Goal: Task Accomplishment & Management: Use online tool/utility

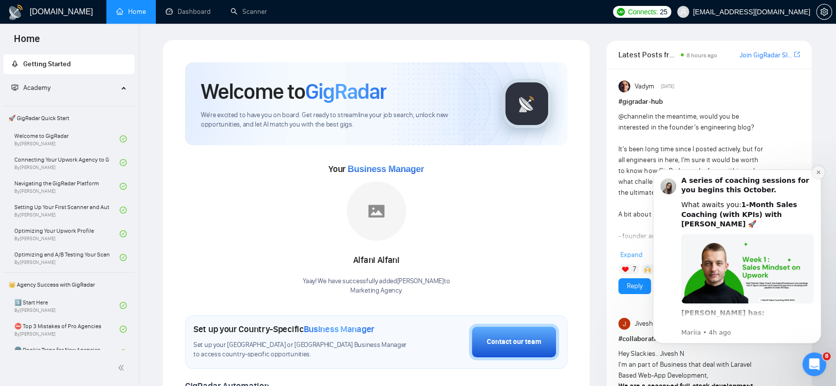
click at [819, 172] on icon "Dismiss notification" at bounding box center [818, 172] width 5 height 5
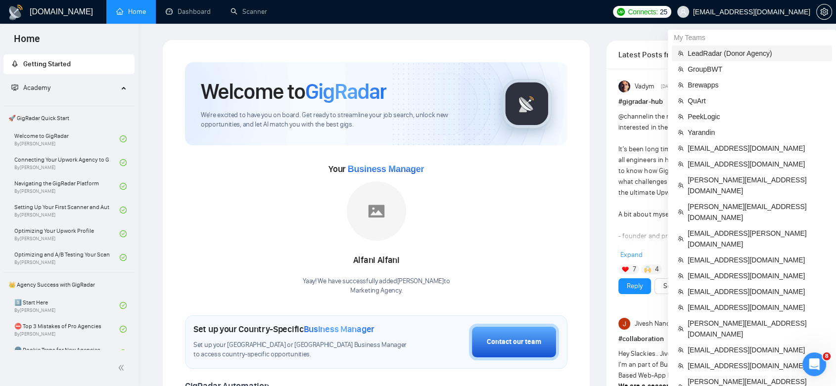
drag, startPoint x: 717, startPoint y: 58, endPoint x: 7, endPoint y: 1, distance: 712.8
click at [717, 58] on span "LeadRadar (Donor Agency)" at bounding box center [757, 53] width 139 height 11
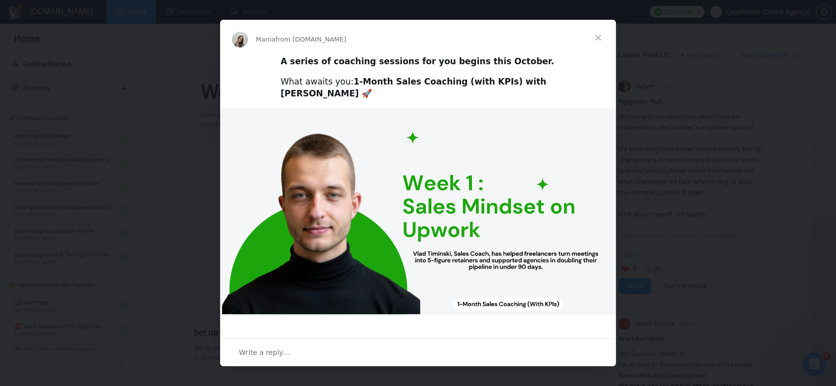
click at [601, 40] on span "Close" at bounding box center [598, 38] width 36 height 36
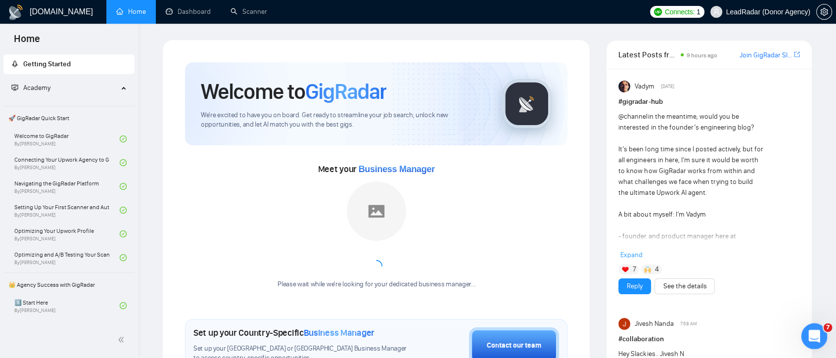
click at [808, 339] on icon "Open Intercom Messenger" at bounding box center [813, 335] width 16 height 16
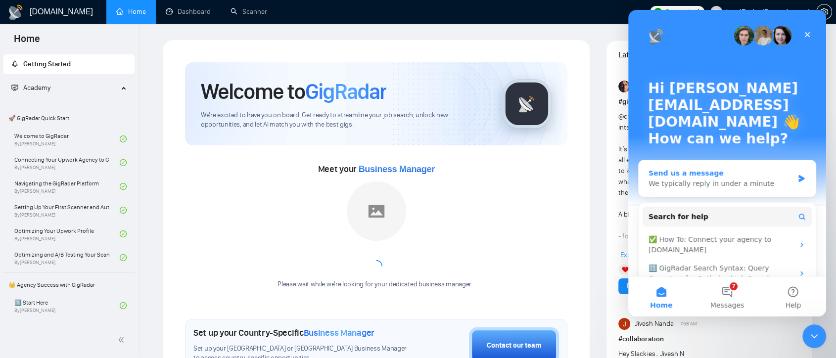
click at [737, 168] on div "Send us a message" at bounding box center [721, 173] width 145 height 10
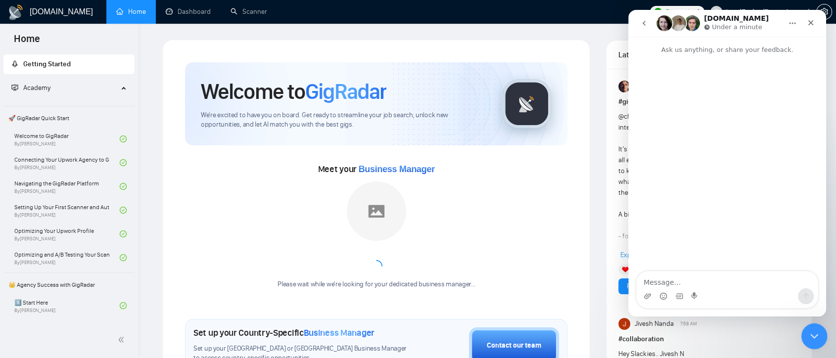
click at [816, 341] on div "Close Intercom Messenger" at bounding box center [813, 335] width 24 height 24
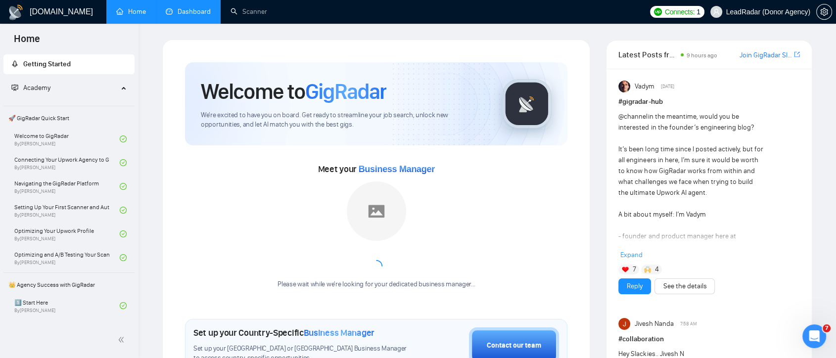
click at [192, 11] on link "Dashboard" at bounding box center [188, 11] width 45 height 8
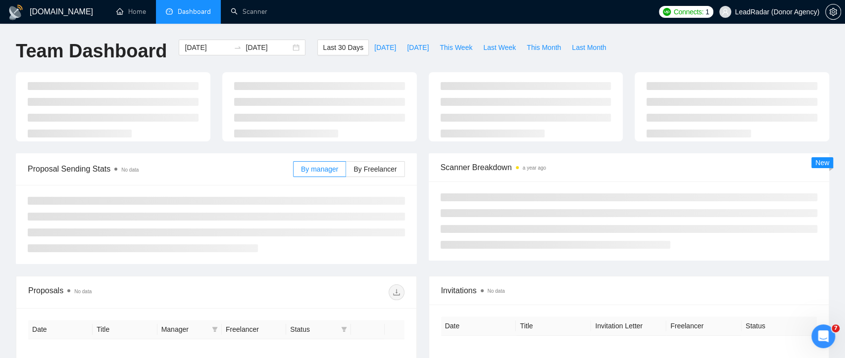
type input "[DATE]"
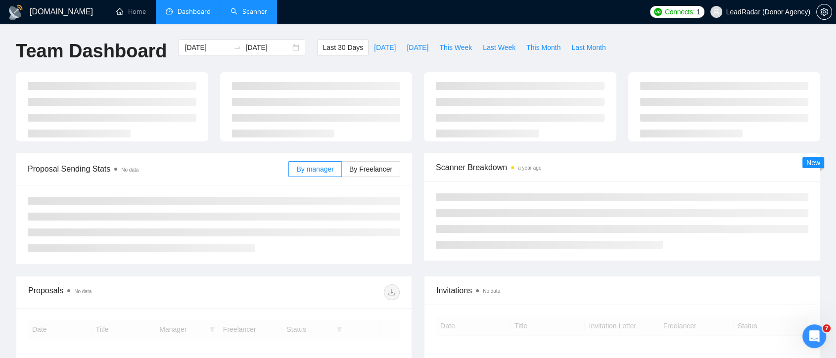
click at [254, 16] on link "Scanner" at bounding box center [249, 11] width 37 height 8
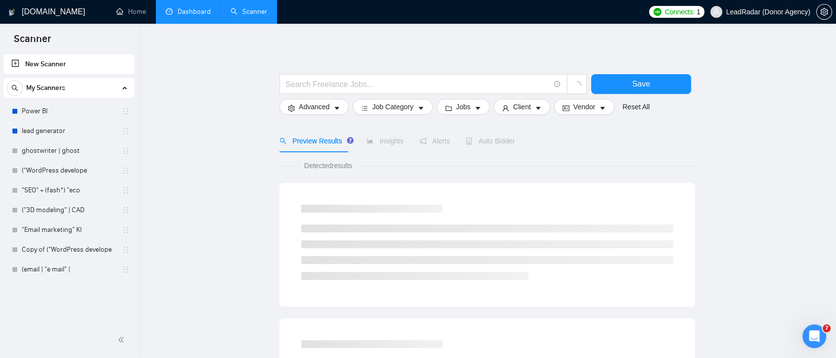
click at [36, 66] on link "New Scanner" at bounding box center [68, 64] width 115 height 20
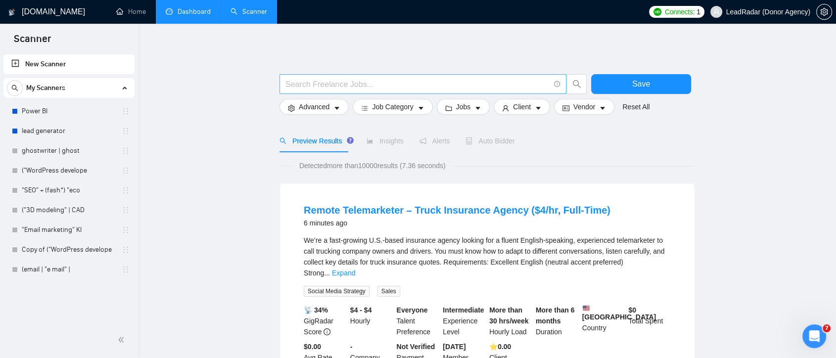
click at [342, 86] on input "text" at bounding box center [418, 84] width 264 height 12
click at [310, 85] on input "text" at bounding box center [418, 84] width 264 height 12
paste input "`website | "web site" | site | webpage | "web page"`"
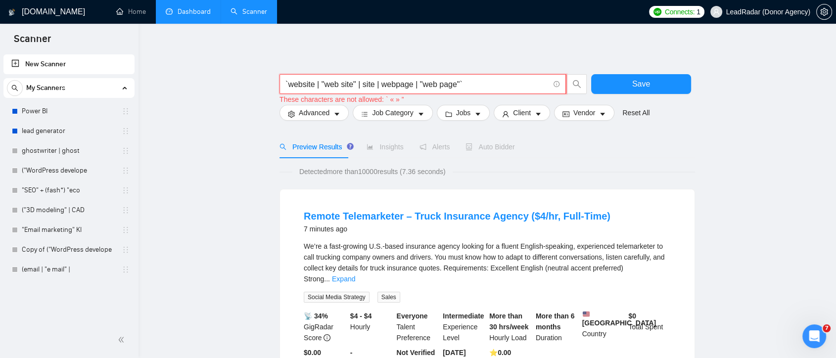
click at [286, 81] on input "`website | "web site" | site | webpage | "web page"`" at bounding box center [418, 84] width 264 height 12
click at [460, 85] on input "website | "web site" | site | webpage | "web page"`" at bounding box center [418, 84] width 264 height 12
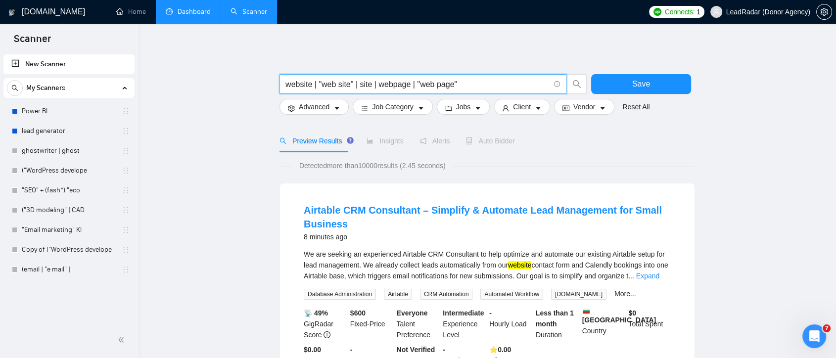
click at [316, 84] on input "website | "web site" | site | webpage | "web page"" at bounding box center [418, 84] width 264 height 12
click at [314, 84] on input "website | "web site" | site | webpage | "web page"" at bounding box center [418, 84] width 264 height 12
click at [317, 84] on input "website | "web site" | site | webpage | "web page"" at bounding box center [418, 84] width 264 height 12
drag, startPoint x: 319, startPoint y: 83, endPoint x: 353, endPoint y: 87, distance: 33.9
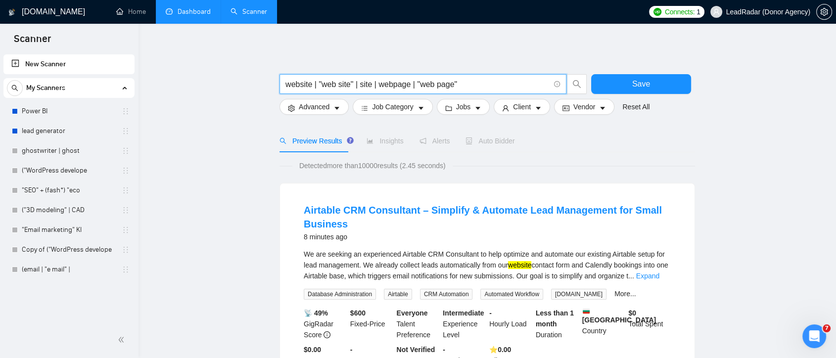
click at [353, 87] on input "website | "web site" | site | webpage | "web page"" at bounding box center [418, 84] width 264 height 12
click at [335, 84] on input "website | "web site" | site | webpage | "web page"" at bounding box center [418, 84] width 264 height 12
click at [402, 84] on input "website | "web site" | site | webpage | "web page"" at bounding box center [418, 84] width 264 height 12
drag, startPoint x: 432, startPoint y: 89, endPoint x: 439, endPoint y: 88, distance: 6.5
click at [439, 88] on input "website | "web site" | site | webpage | "web page"" at bounding box center [418, 84] width 264 height 12
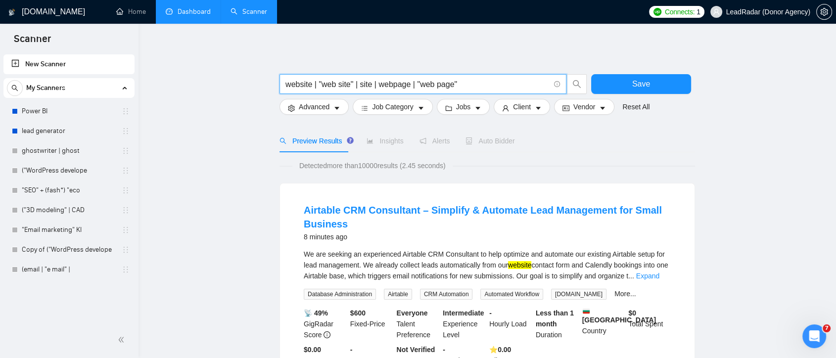
click at [459, 85] on input "website | "web site" | site | webpage | "web page"" at bounding box center [418, 84] width 264 height 12
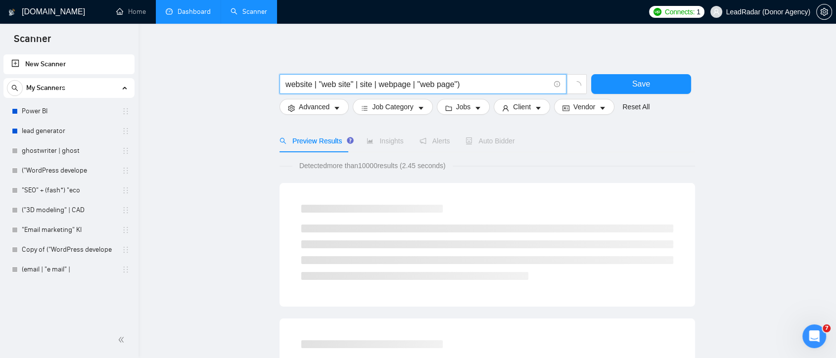
click at [286, 84] on input "website | "web site" | site | webpage | "web page")" at bounding box center [418, 84] width 264 height 12
click at [313, 85] on input "(website | "web site" | site | webpage | "web page")" at bounding box center [418, 84] width 264 height 12
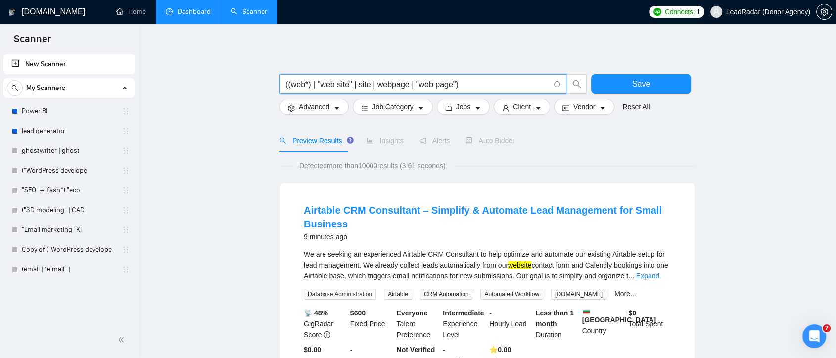
click at [310, 86] on input "((web*) | "web site" | site | webpage | "web page")" at bounding box center [418, 84] width 264 height 12
click at [463, 82] on input "((web*) | "web site" | site | webpage | "web page")" at bounding box center [418, 84] width 264 height 12
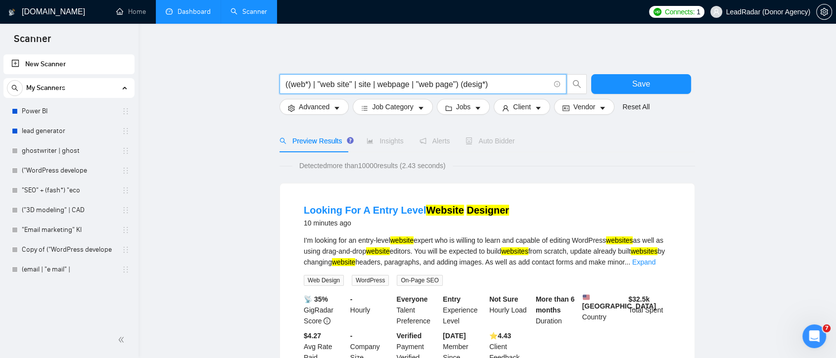
click at [408, 83] on input "((web*) | "web site" | site | webpage | "web page") (desig*)" at bounding box center [418, 84] width 264 height 12
drag, startPoint x: 495, startPoint y: 86, endPoint x: 468, endPoint y: 84, distance: 27.8
click at [468, 84] on input "((web*) | "web site" | site | (webpage*) | "web page") (desig*)" at bounding box center [418, 84] width 264 height 12
paste input "n*) | (redesign*) | "re design" | "re - design""
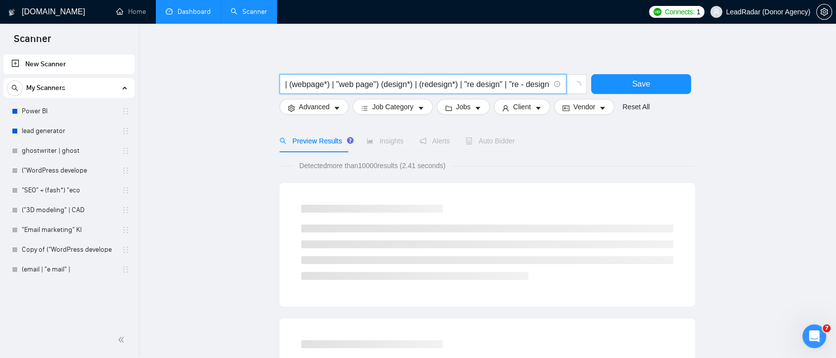
click at [379, 85] on input "((web*) | "web site" | site | (webpage*) | "web page") (design*) | (redesign*) …" at bounding box center [418, 84] width 264 height 12
click at [406, 86] on input "((web*) | "web site" | site | (webpage*) | "web page") ((design*) | (redesign*)…" at bounding box center [418, 84] width 264 height 12
click at [536, 84] on input "((web*) | "web site" | site | (webpage*) | "web page") ((design*) | (redesign*)…" at bounding box center [418, 84] width 264 height 12
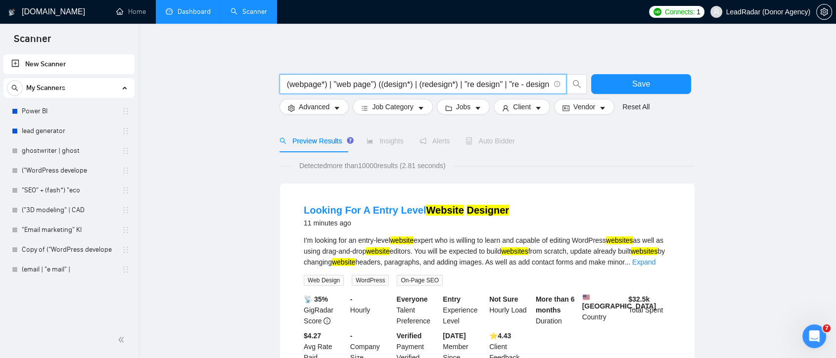
scroll to position [0, 93]
type input "((web*) | "web site" | site | (webpage*) | "web page") ((design*) | (redesign*)…"
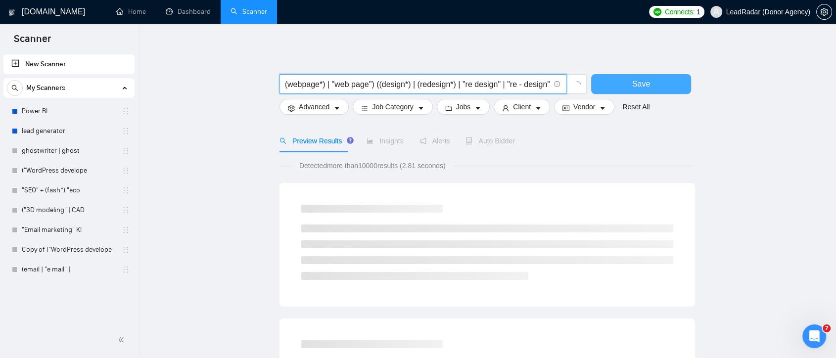
drag, startPoint x: 465, startPoint y: 85, endPoint x: 598, endPoint y: 85, distance: 133.6
click at [598, 85] on div "((web*) | "web site" | site | (webpage*) | "web page") ((design*) | (redesign*)…" at bounding box center [486, 86] width 416 height 25
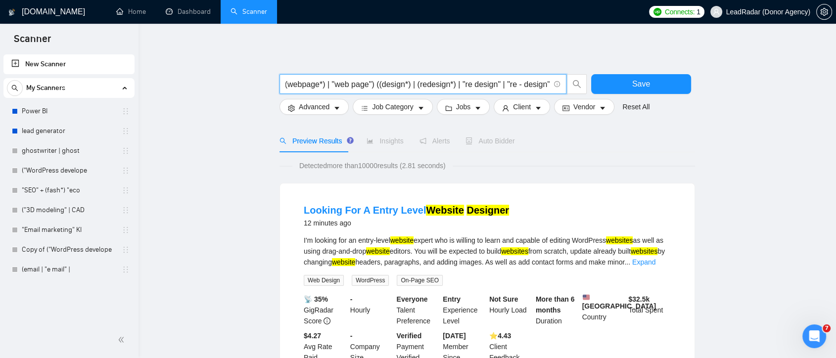
click at [372, 86] on input "((web*) | "web site" | site | (webpage*) | "web page") ((design*) | (redesign*)…" at bounding box center [418, 84] width 264 height 12
drag, startPoint x: 372, startPoint y: 86, endPoint x: 262, endPoint y: 91, distance: 110.5
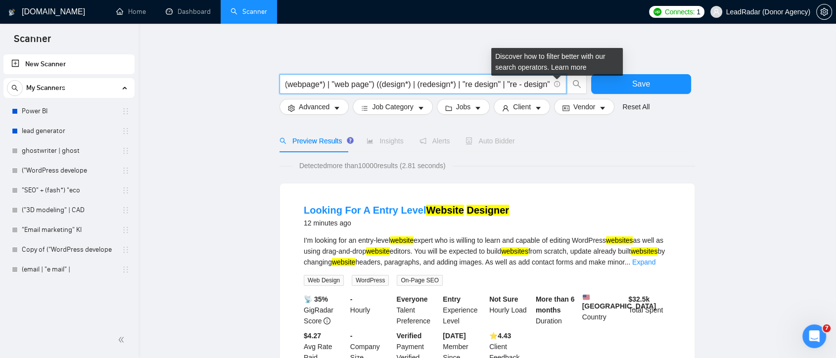
drag, startPoint x: 468, startPoint y: 83, endPoint x: 556, endPoint y: 83, distance: 88.1
click at [556, 83] on span "((web*) | "web site" | site | (webpage*) | "web page") ((design*) | (redesign*)…" at bounding box center [423, 84] width 287 height 20
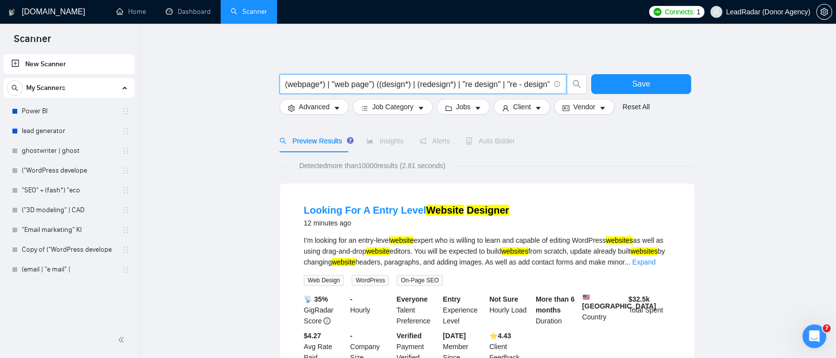
click at [375, 85] on input "((web*) | "web site" | site | (webpage*) | "web page") ((design*) | (redesign*)…" at bounding box center [418, 84] width 264 height 12
click at [455, 82] on input "((web*) | "web site" | site | (webpage*) | "web page") ((design*) | (redesign*)…" at bounding box center [418, 84] width 264 height 12
click at [374, 84] on input "((web*) | "web site" | site | (webpage*) | "web page") ((design*) | (redesign*)…" at bounding box center [418, 84] width 264 height 12
drag, startPoint x: 293, startPoint y: 86, endPoint x: 204, endPoint y: 83, distance: 89.6
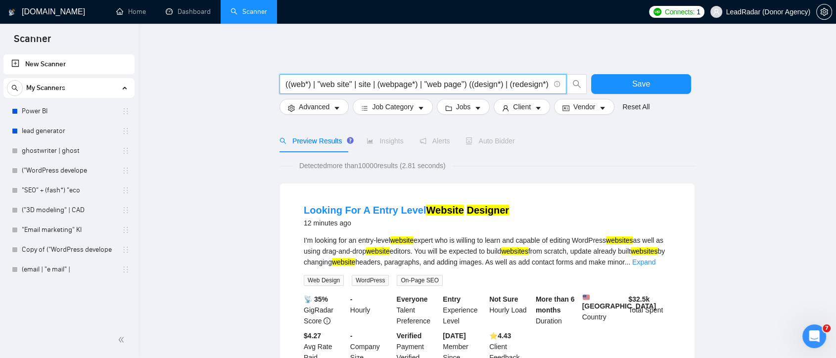
click at [674, 92] on button "Save" at bounding box center [641, 84] width 100 height 20
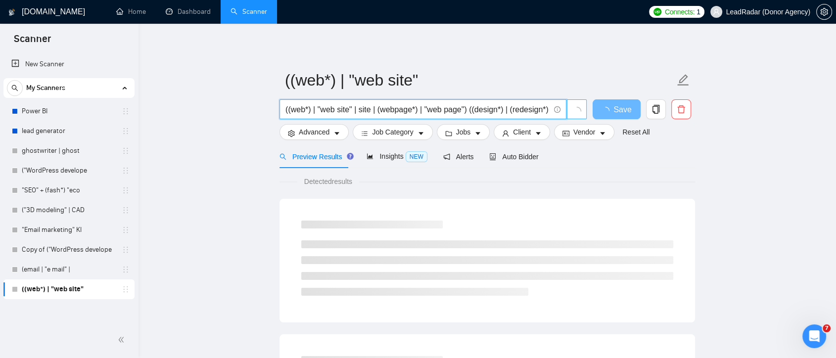
scroll to position [0, 93]
drag, startPoint x: 398, startPoint y: 109, endPoint x: 614, endPoint y: 115, distance: 216.3
click at [614, 115] on div "((web*) | "web site" | site | (webpage*) | "web page") ((design*) | (redesign*)…" at bounding box center [486, 111] width 416 height 25
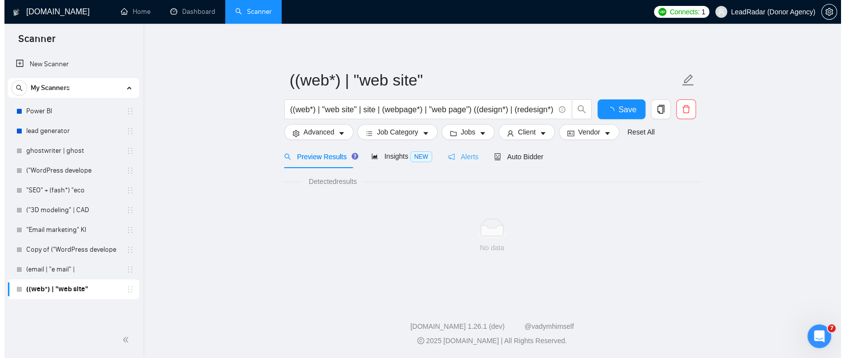
scroll to position [0, 0]
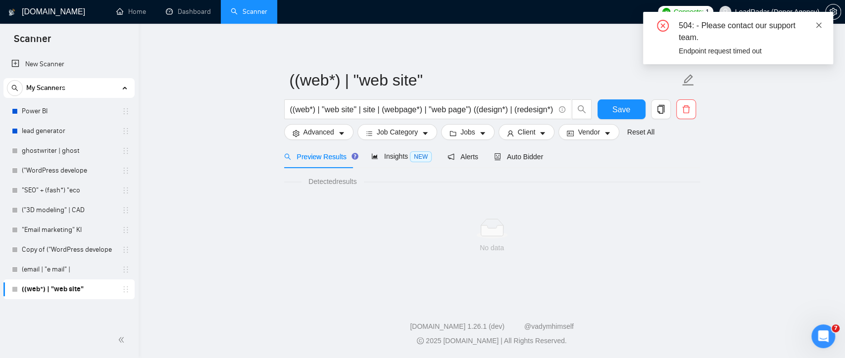
click at [815, 24] on icon "close" at bounding box center [818, 25] width 7 height 7
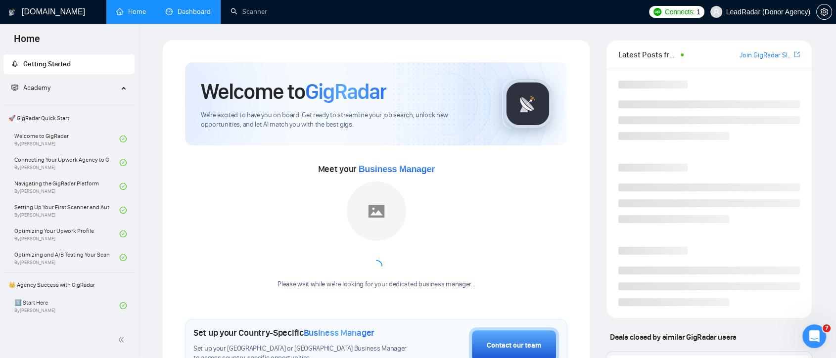
click at [186, 12] on link "Dashboard" at bounding box center [188, 11] width 45 height 8
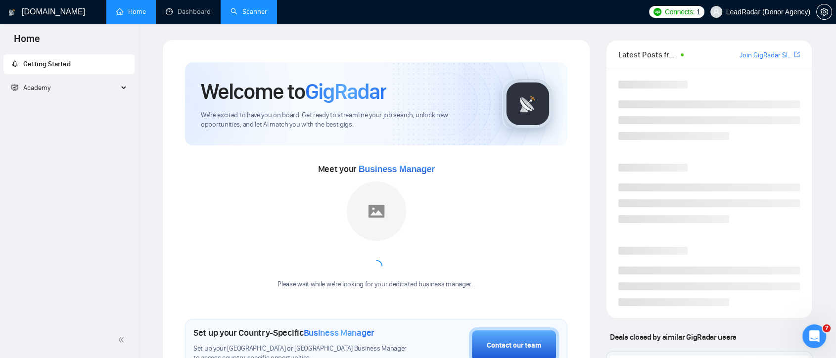
drag, startPoint x: 231, startPoint y: 12, endPoint x: 250, endPoint y: 12, distance: 19.8
click at [231, 12] on link "Scanner" at bounding box center [249, 11] width 37 height 8
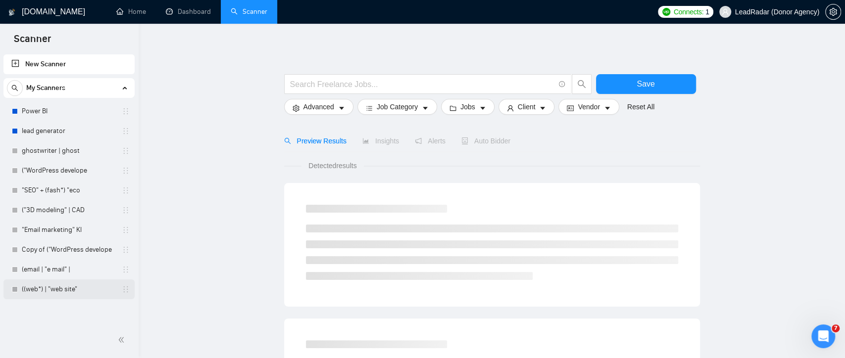
click at [47, 292] on link "((web*) | "web site"" at bounding box center [69, 290] width 94 height 20
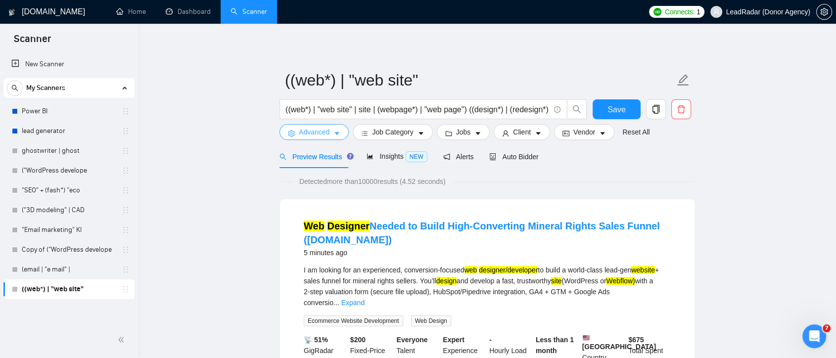
click at [334, 134] on icon "caret-down" at bounding box center [336, 133] width 7 height 7
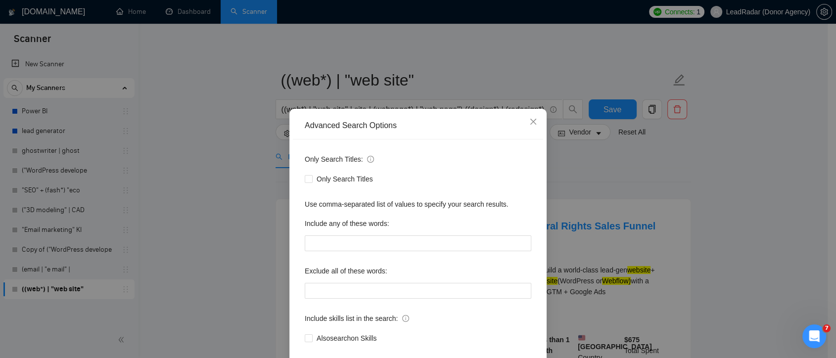
scroll to position [53, 0]
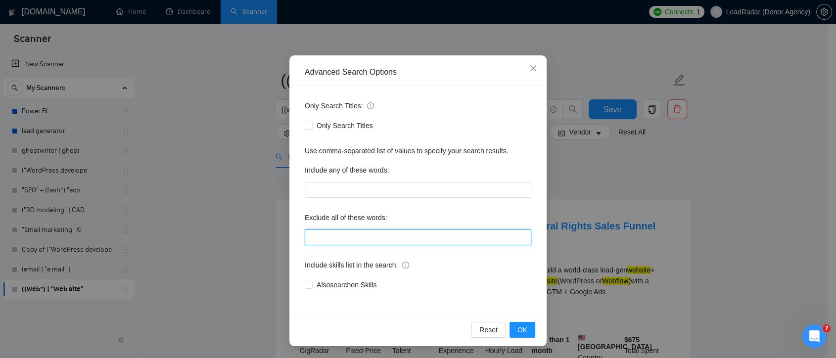
click at [409, 236] on input "text" at bounding box center [418, 238] width 227 height 16
drag, startPoint x: 332, startPoint y: 238, endPoint x: 338, endPoint y: 237, distance: 6.5
click at [332, 238] on input "ARABIC, "non - government"" at bounding box center [418, 238] width 227 height 16
click at [400, 239] on input "ARABIC, "non - government"" at bounding box center [418, 238] width 227 height 16
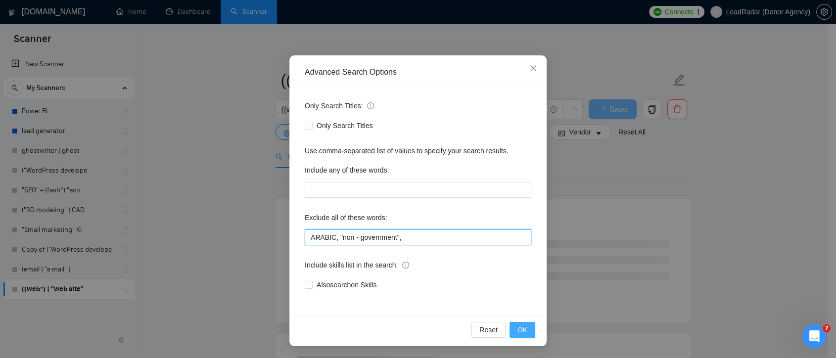
type input "ARABIC, "non - government","
click at [518, 332] on span "OK" at bounding box center [523, 330] width 10 height 11
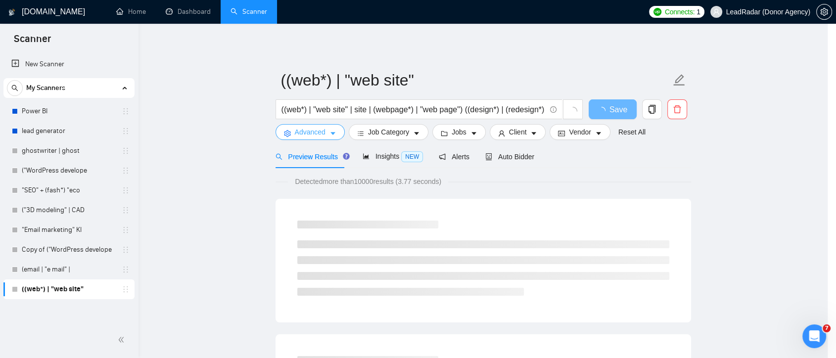
scroll to position [0, 0]
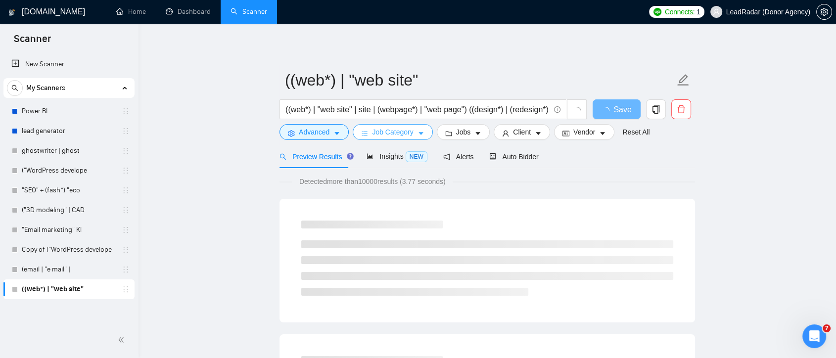
click at [404, 135] on span "Job Category" at bounding box center [392, 132] width 41 height 11
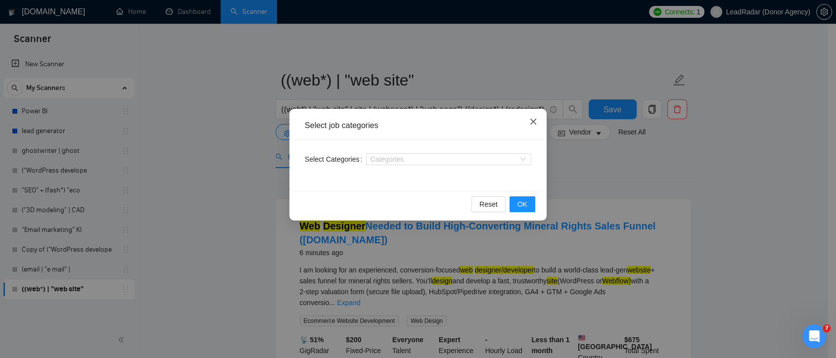
click at [536, 121] on icon "close" at bounding box center [533, 122] width 8 height 8
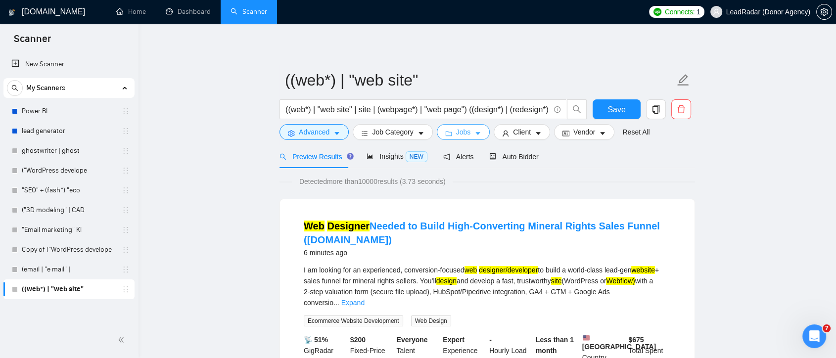
click at [475, 135] on icon "caret-down" at bounding box center [478, 133] width 7 height 7
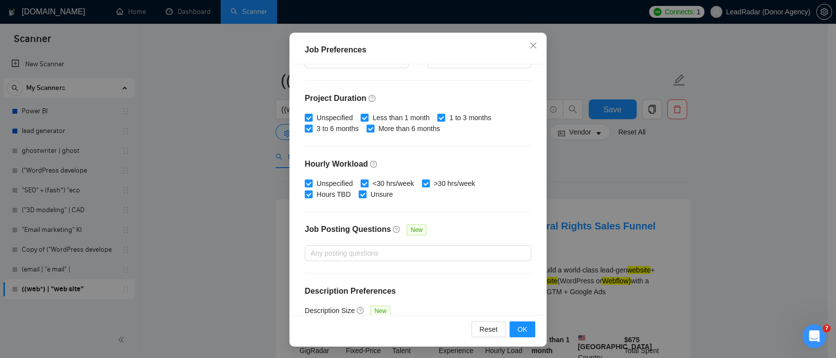
scroll to position [307, 0]
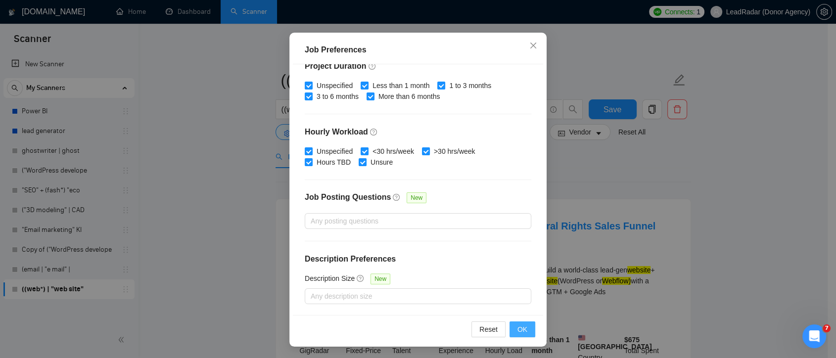
click at [518, 333] on span "OK" at bounding box center [523, 329] width 10 height 11
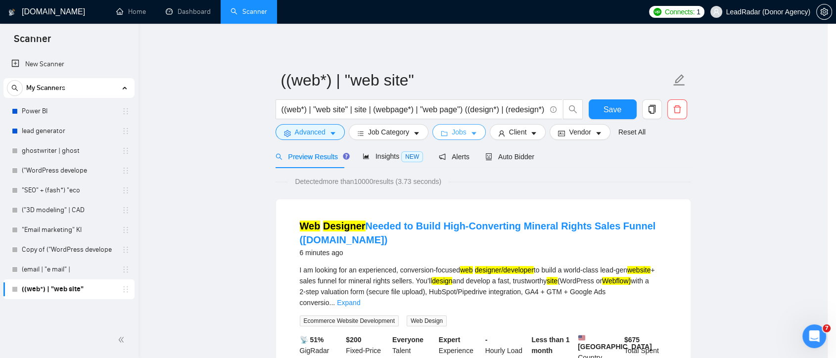
scroll to position [0, 0]
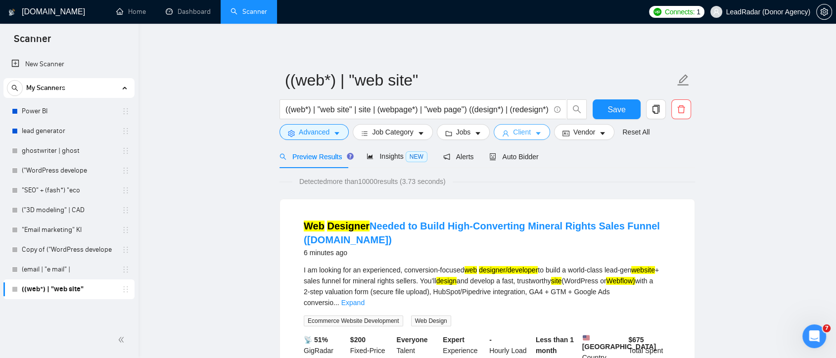
click at [528, 134] on button "Client" at bounding box center [522, 132] width 56 height 16
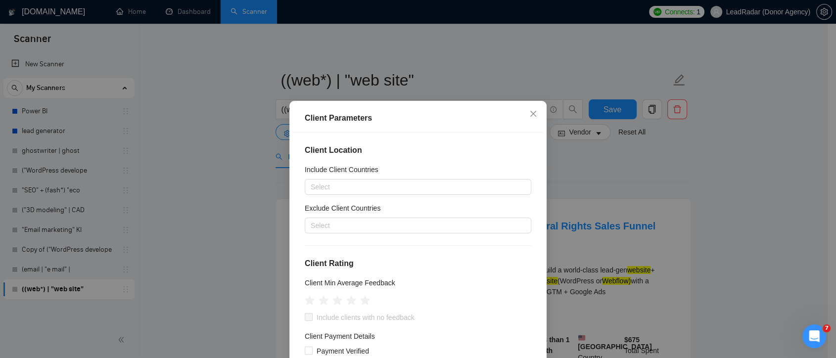
scroll to position [68, 0]
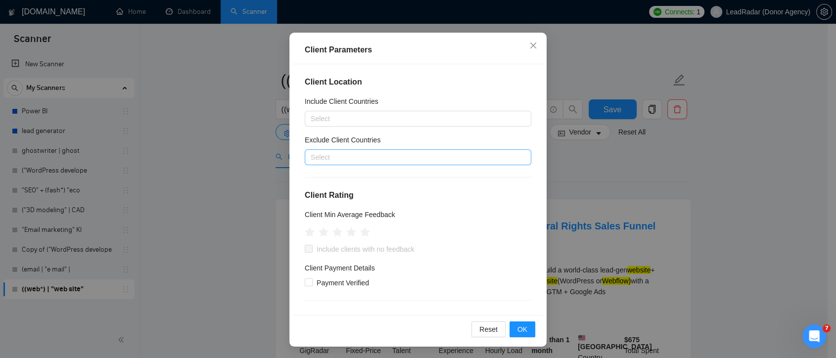
click at [336, 160] on div at bounding box center [413, 157] width 212 height 12
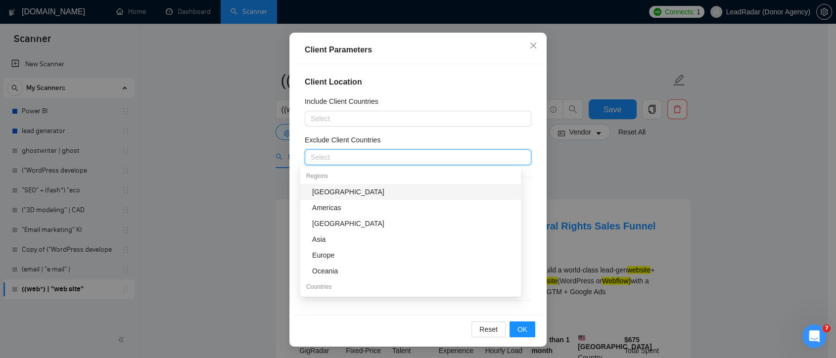
click at [468, 135] on div "Exclude Client Countries" at bounding box center [418, 142] width 227 height 15
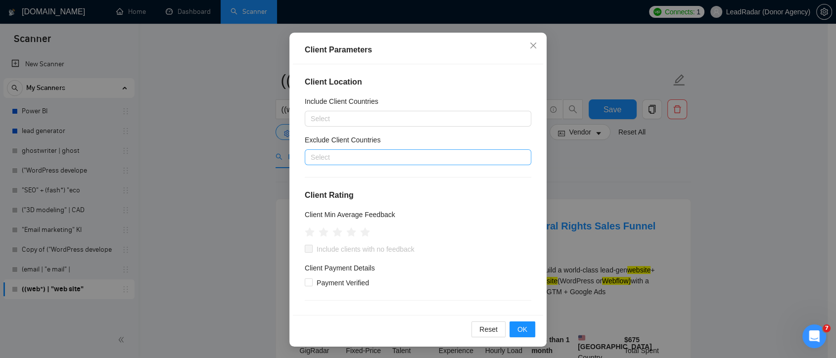
click at [326, 157] on div at bounding box center [413, 157] width 212 height 12
click at [332, 159] on div at bounding box center [413, 157] width 212 height 12
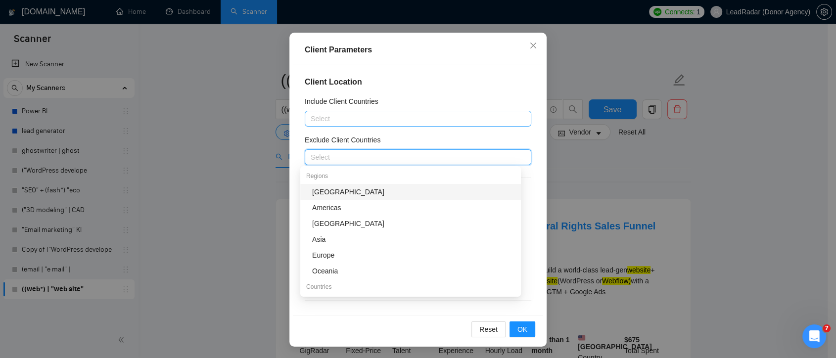
click at [332, 121] on div at bounding box center [413, 119] width 212 height 12
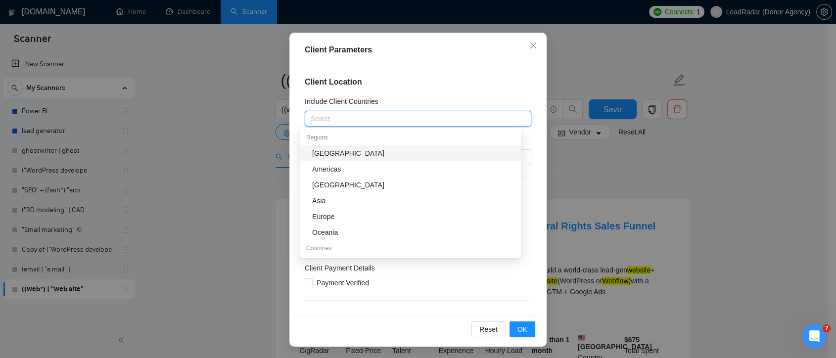
click at [491, 100] on div "Include Client Countries" at bounding box center [418, 103] width 227 height 15
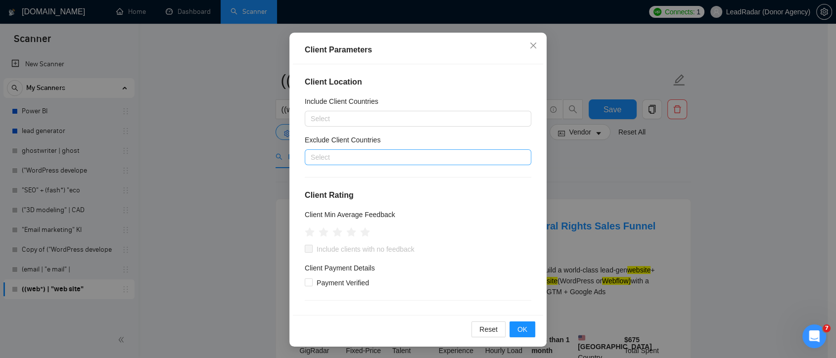
click at [335, 157] on div at bounding box center [413, 157] width 212 height 12
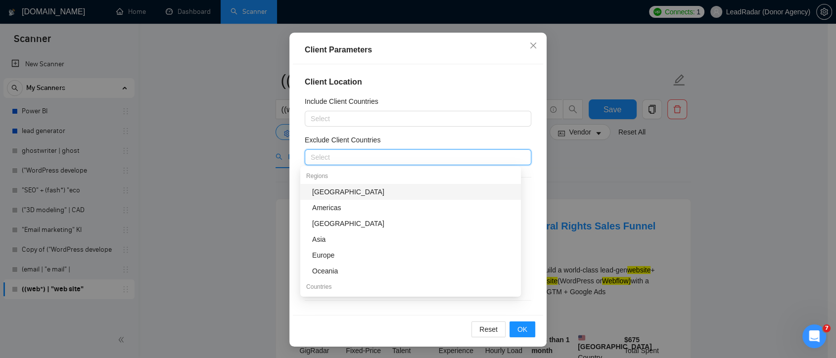
click at [519, 137] on div "Exclude Client Countries" at bounding box center [418, 142] width 227 height 15
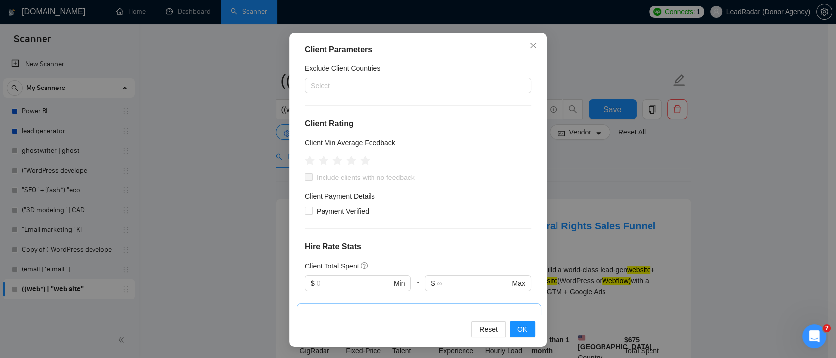
scroll to position [77, 0]
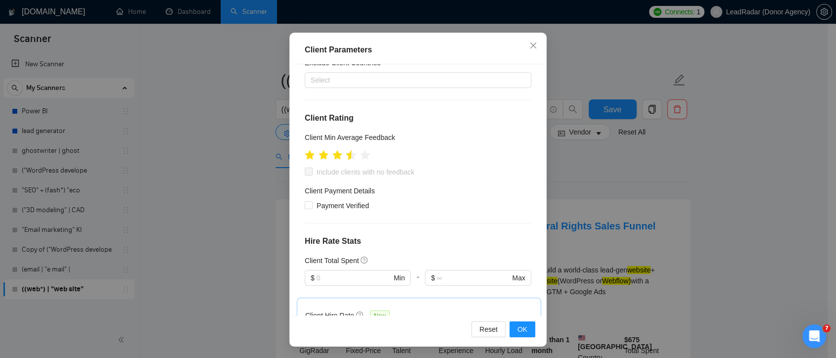
click at [347, 155] on icon "star" at bounding box center [351, 155] width 10 height 10
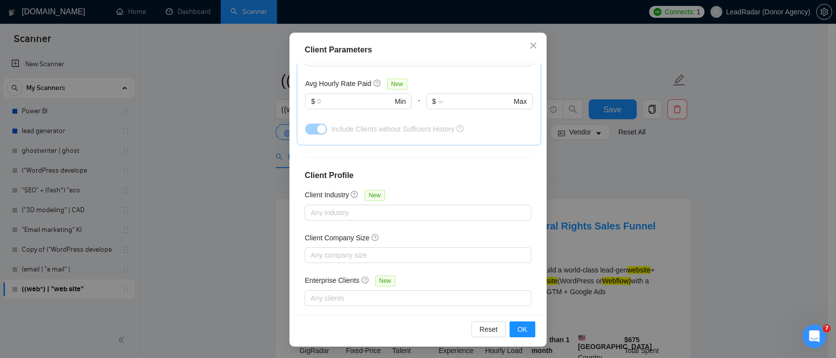
scroll to position [364, 0]
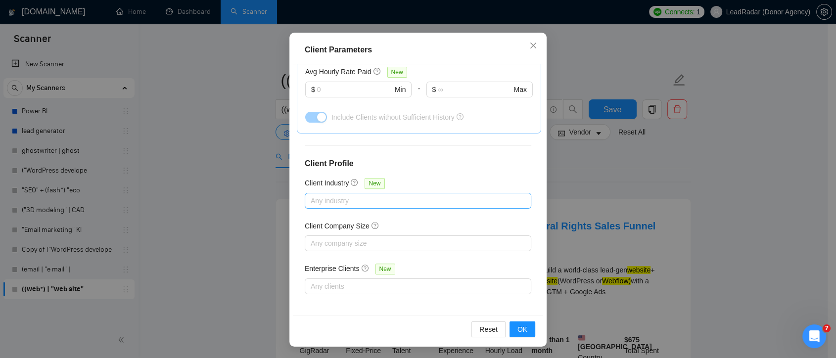
click at [370, 202] on div at bounding box center [413, 201] width 212 height 12
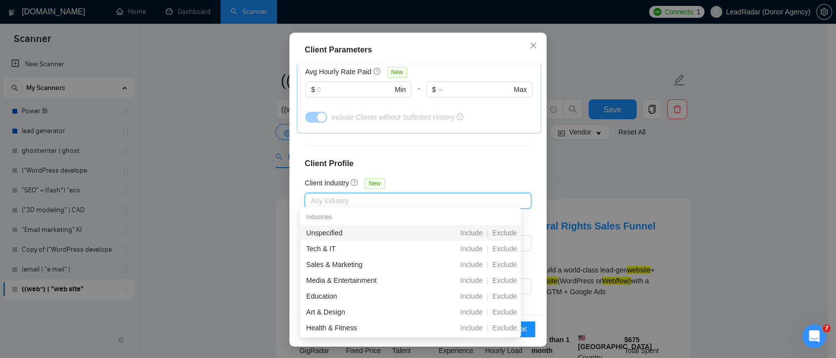
click at [461, 173] on div "Client Location Include Client Countries Select Exclude Client Countries Select…" at bounding box center [418, 189] width 250 height 251
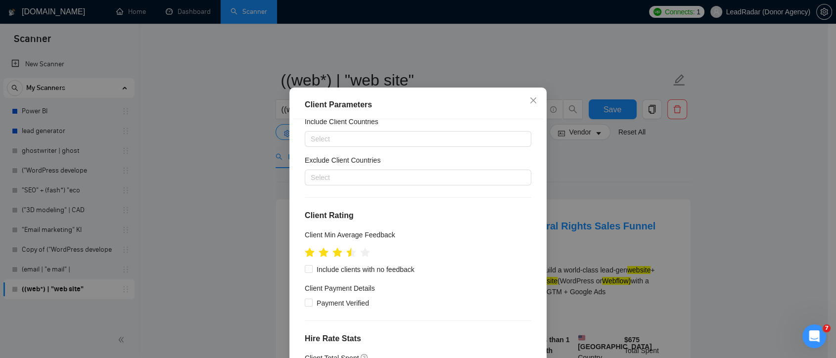
scroll to position [0, 0]
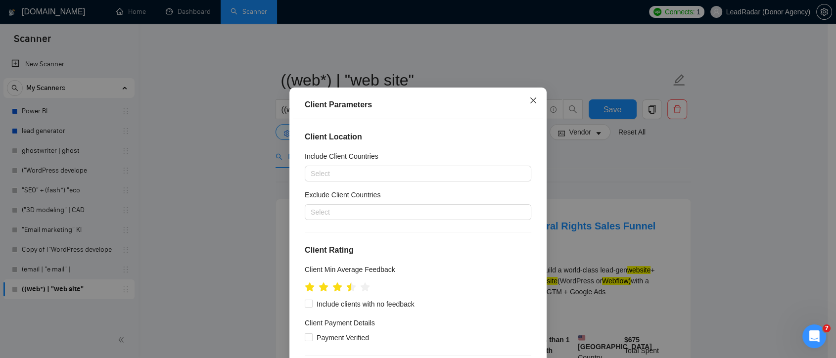
click at [531, 104] on icon "close" at bounding box center [533, 100] width 8 height 8
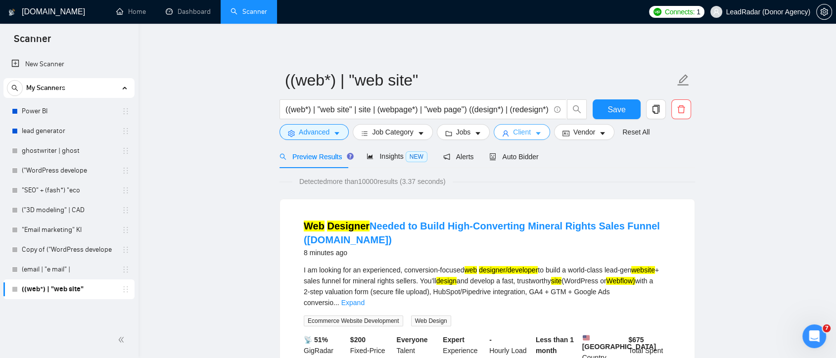
click at [539, 133] on button "Client" at bounding box center [522, 132] width 56 height 16
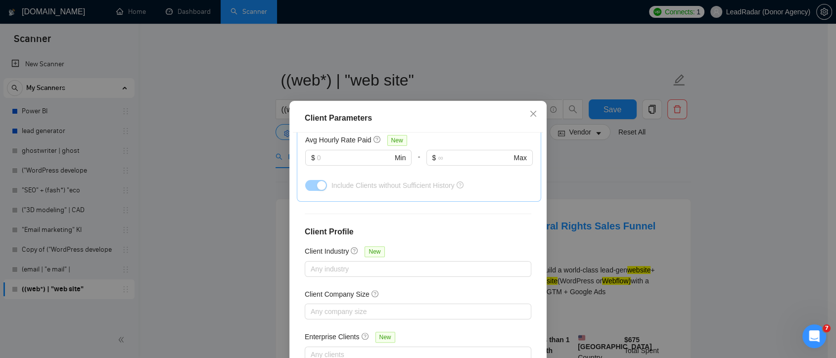
scroll to position [68, 0]
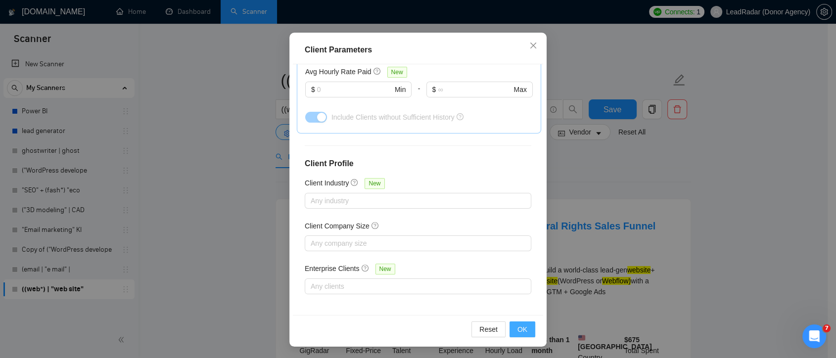
click at [525, 331] on button "OK" at bounding box center [523, 330] width 26 height 16
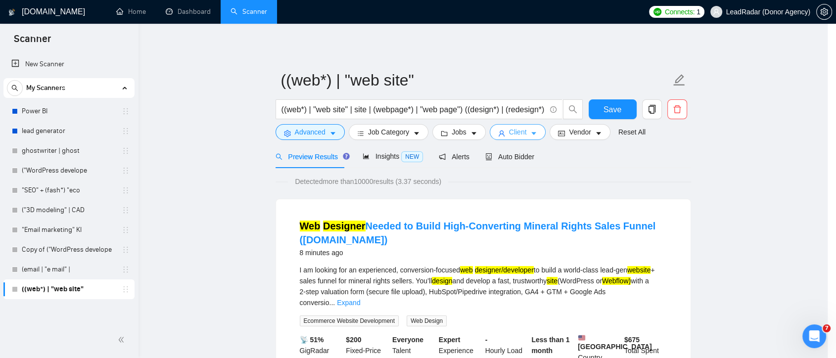
scroll to position [0, 0]
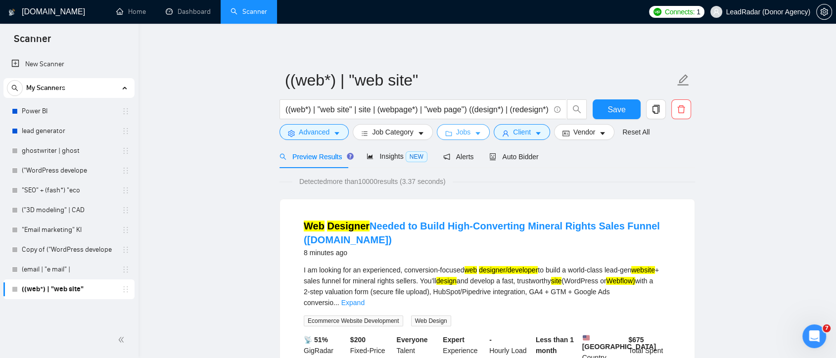
click at [475, 131] on icon "caret-down" at bounding box center [478, 133] width 7 height 7
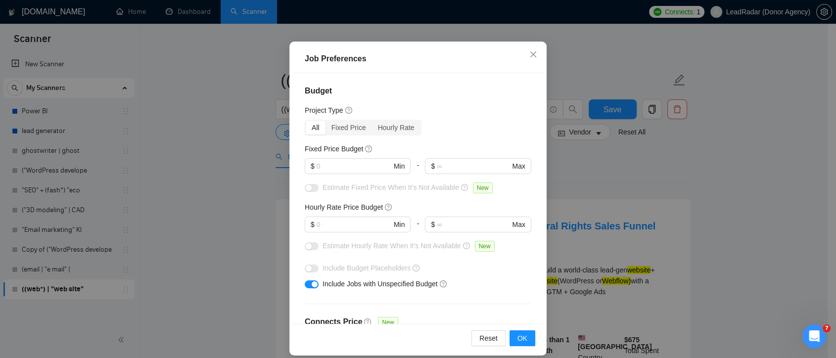
scroll to position [68, 0]
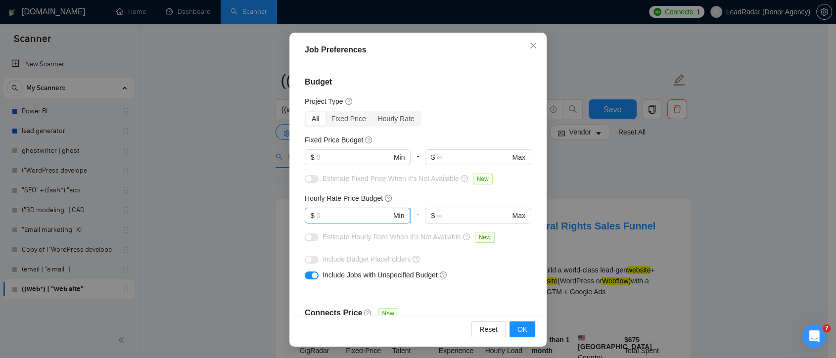
click at [353, 217] on input "text" at bounding box center [354, 215] width 75 height 11
click at [331, 217] on input "text" at bounding box center [354, 215] width 75 height 11
click at [518, 331] on span "OK" at bounding box center [523, 329] width 10 height 11
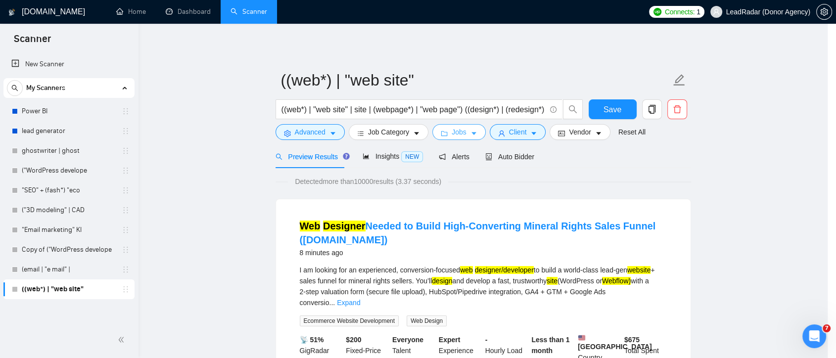
scroll to position [0, 0]
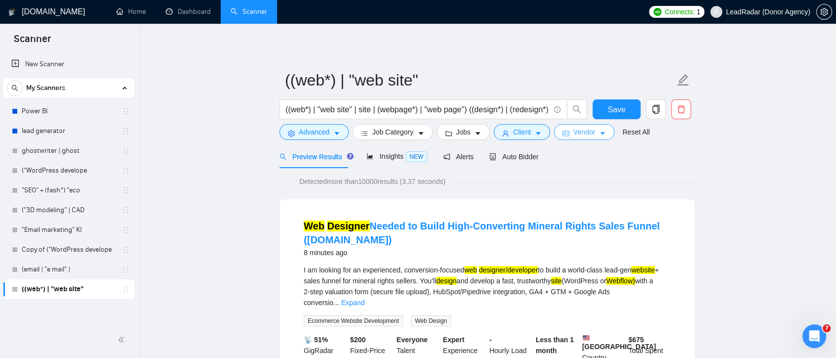
click at [596, 138] on button "Vendor" at bounding box center [584, 132] width 60 height 16
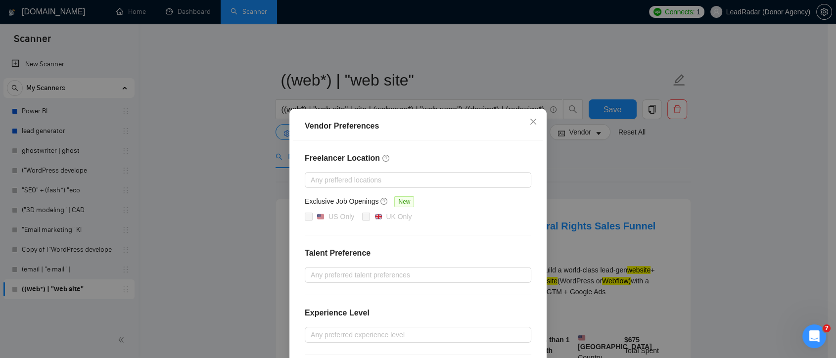
scroll to position [55, 0]
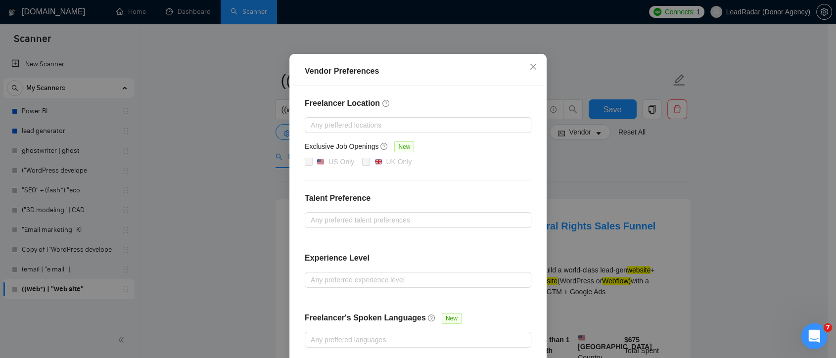
drag, startPoint x: 817, startPoint y: 332, endPoint x: 1489, endPoint y: 472, distance: 686.9
click at [817, 332] on icon "Open Intercom Messenger" at bounding box center [813, 335] width 16 height 16
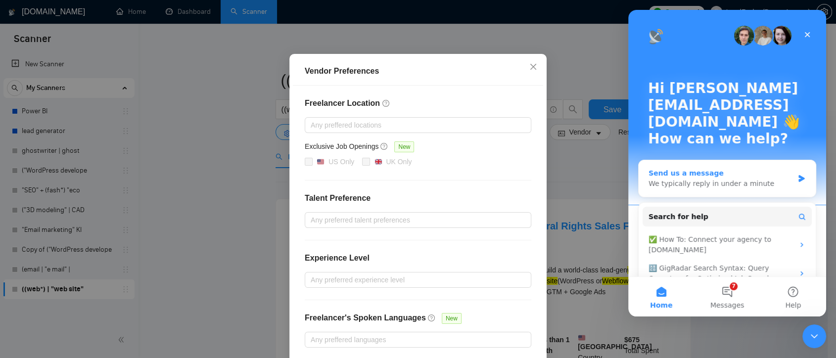
scroll to position [0, 0]
click at [718, 179] on div "We typically reply in under a minute" at bounding box center [721, 184] width 145 height 10
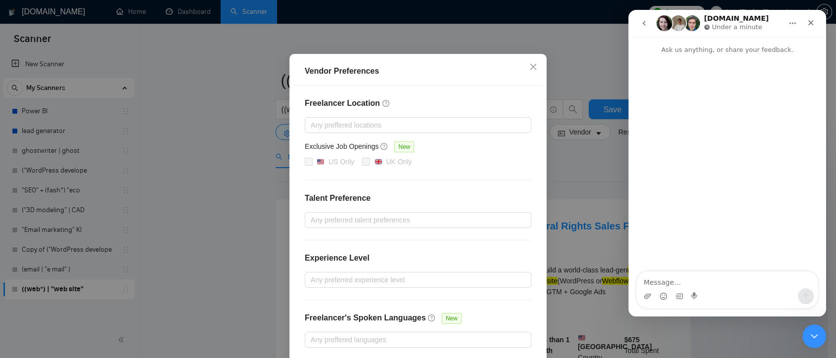
click at [458, 163] on div "US Only UK Only" at bounding box center [418, 162] width 227 height 12
click at [811, 23] on icon "Close" at bounding box center [811, 22] width 5 height 5
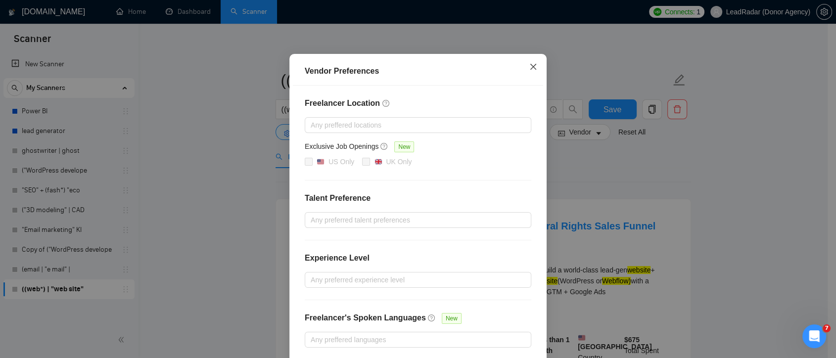
click at [530, 66] on icon "close" at bounding box center [533, 67] width 8 height 8
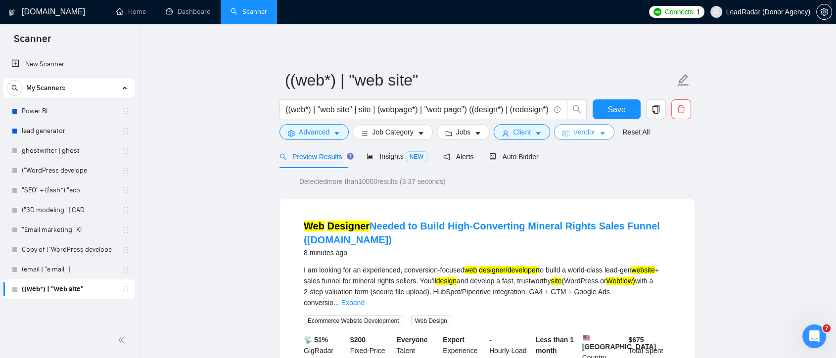
click at [574, 127] on span "Vendor" at bounding box center [584, 132] width 22 height 11
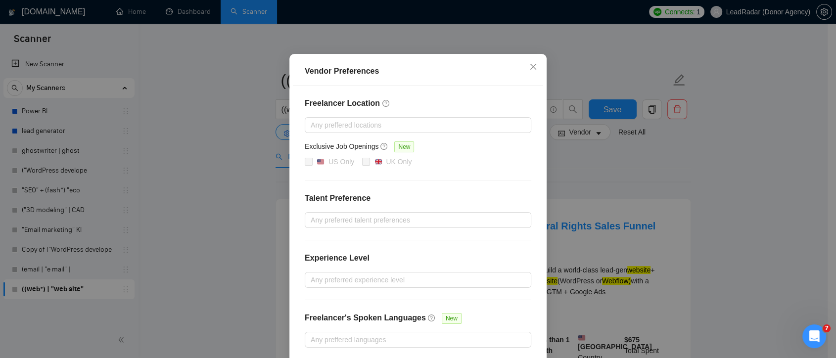
scroll to position [99, 0]
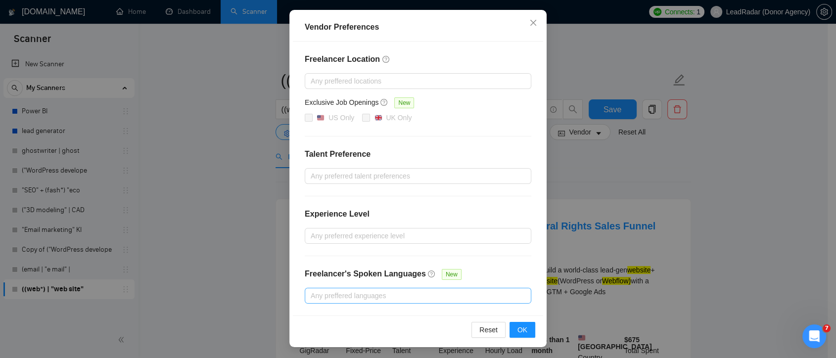
click at [397, 300] on div "Any preffered languages" at bounding box center [418, 296] width 227 height 16
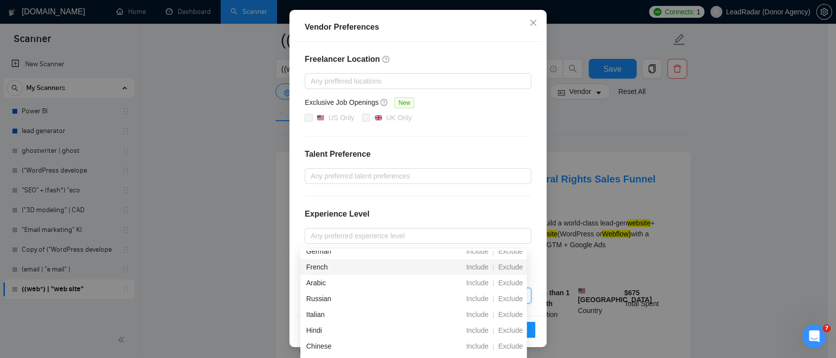
scroll to position [0, 0]
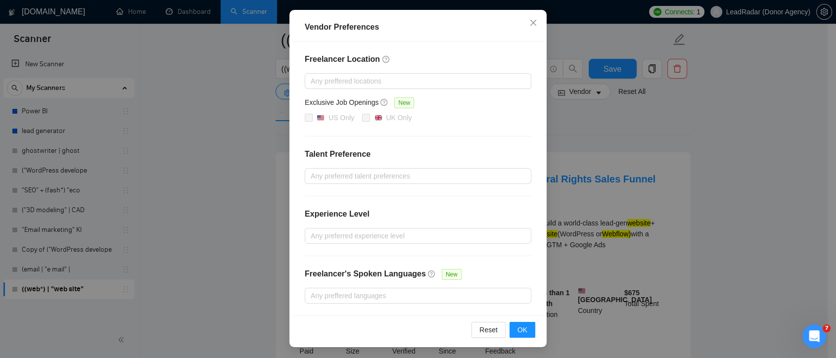
click at [523, 209] on div "Experience Level" at bounding box center [418, 218] width 227 height 20
click at [520, 328] on span "OK" at bounding box center [523, 330] width 10 height 11
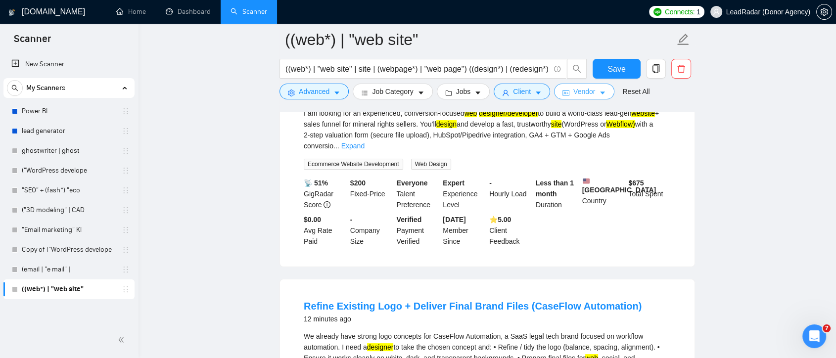
scroll to position [110, 0]
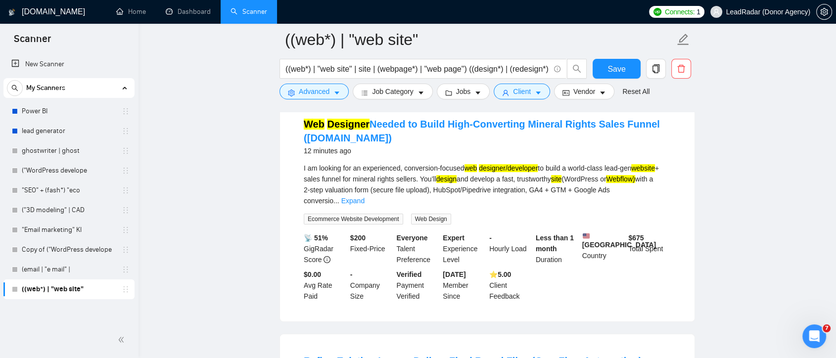
click at [655, 193] on div "I am looking for an experienced, conversion‑focused web designer/developer to b…" at bounding box center [487, 185] width 367 height 44
click at [365, 197] on link "Expand" at bounding box center [352, 201] width 23 height 8
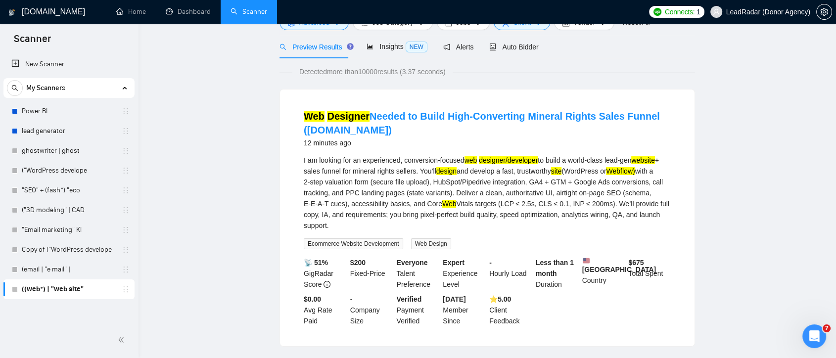
scroll to position [0, 0]
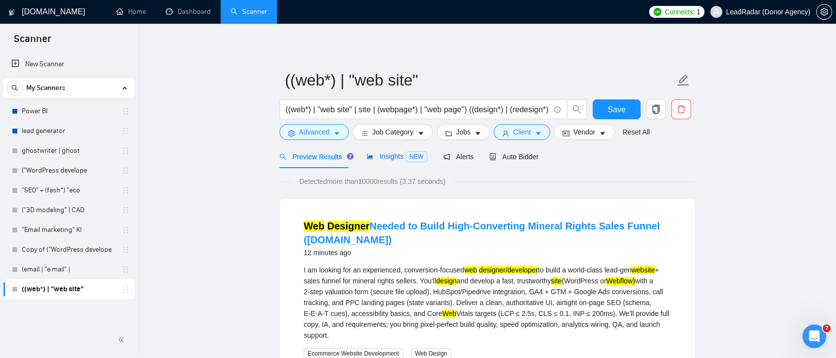
click at [384, 159] on span "Insights NEW" at bounding box center [397, 156] width 60 height 8
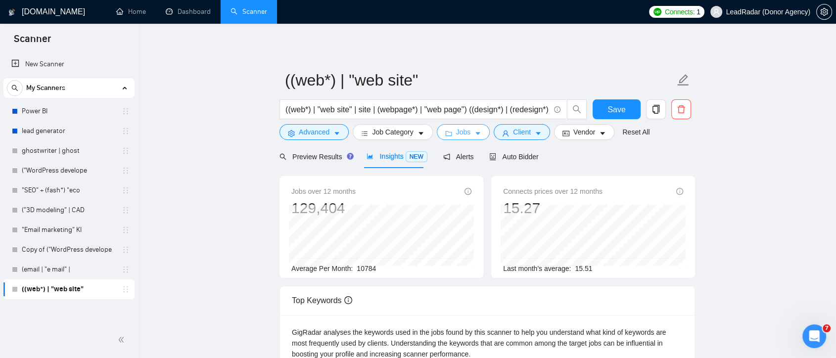
click at [462, 135] on span "Jobs" at bounding box center [463, 132] width 15 height 11
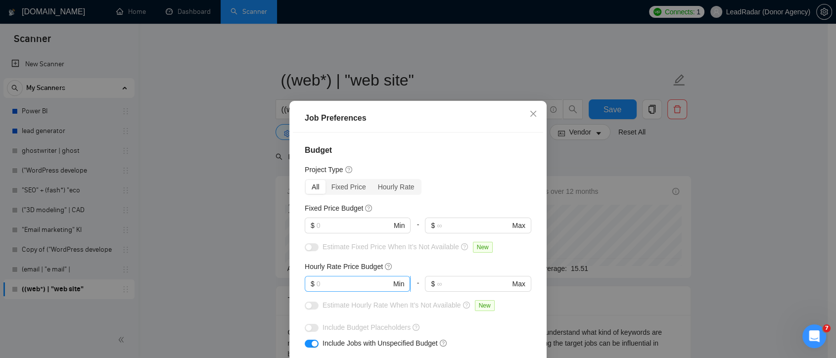
click at [347, 286] on input "text" at bounding box center [354, 284] width 75 height 11
type input "2"
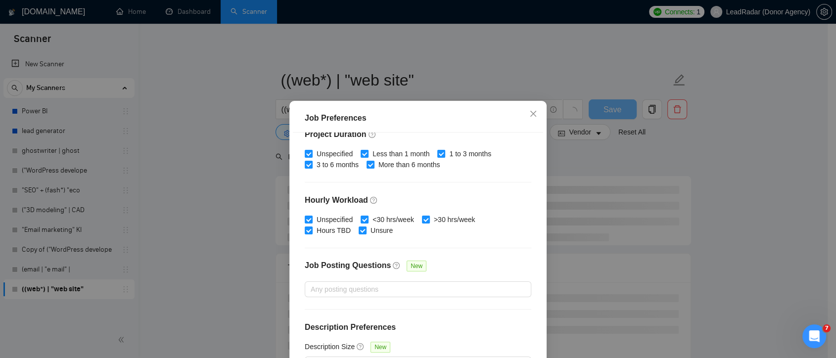
scroll to position [68, 0]
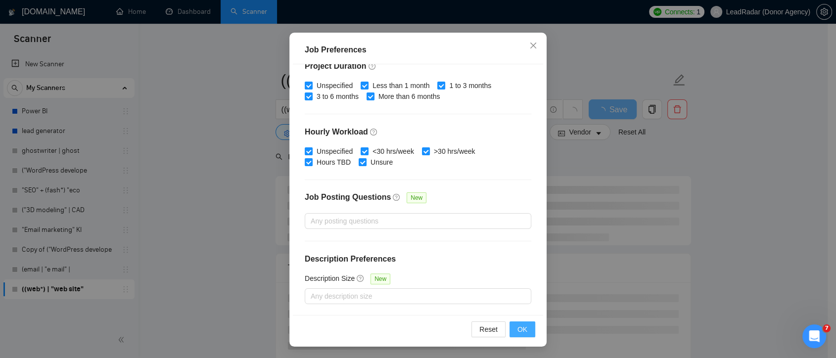
type input "30"
click at [524, 324] on button "OK" at bounding box center [523, 330] width 26 height 16
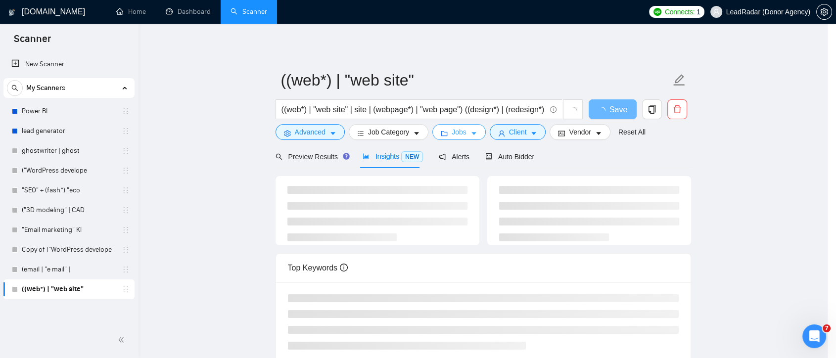
scroll to position [0, 0]
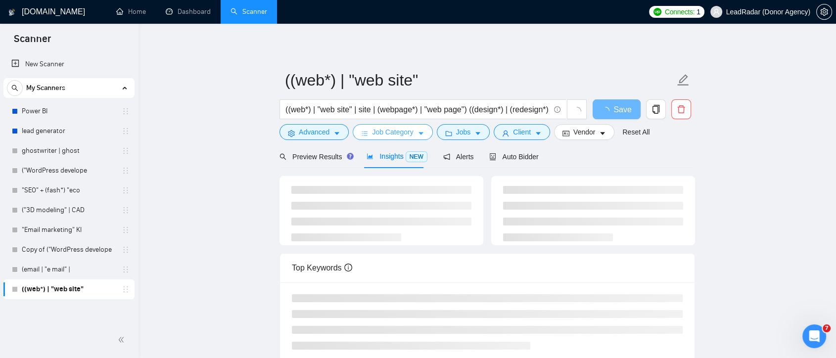
click at [382, 133] on span "Job Category" at bounding box center [392, 132] width 41 height 11
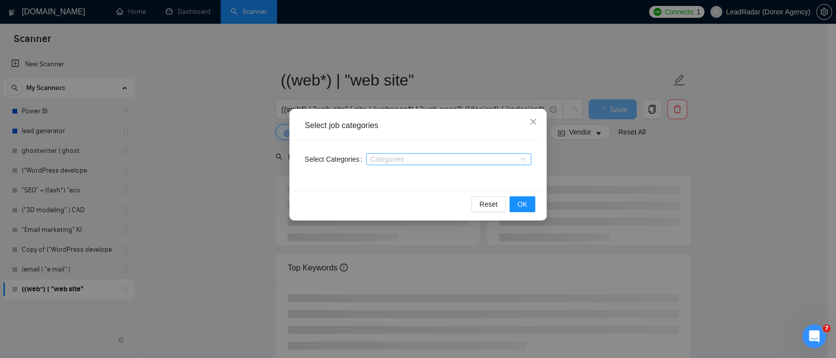
click at [384, 162] on div at bounding box center [444, 159] width 150 height 8
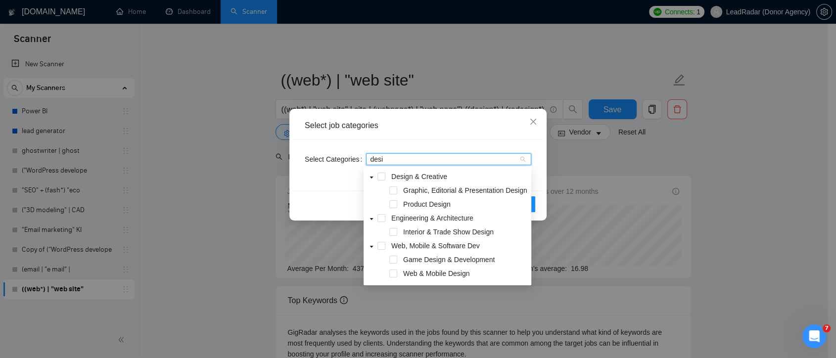
type input "desig"
click at [394, 278] on span at bounding box center [393, 274] width 8 height 8
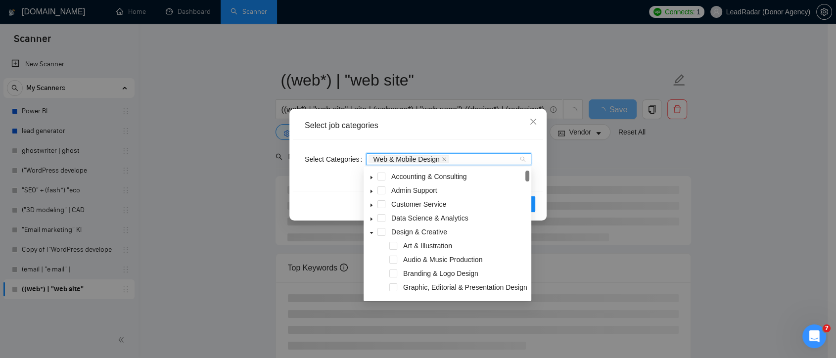
click at [483, 153] on div "Web & Mobile Design" at bounding box center [448, 159] width 165 height 16
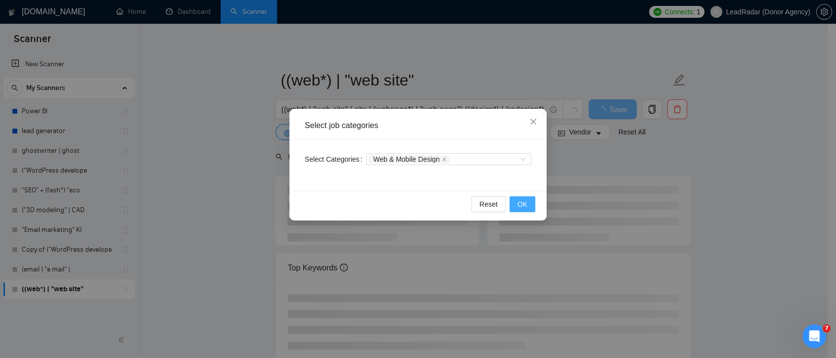
click at [523, 201] on span "OK" at bounding box center [523, 204] width 10 height 11
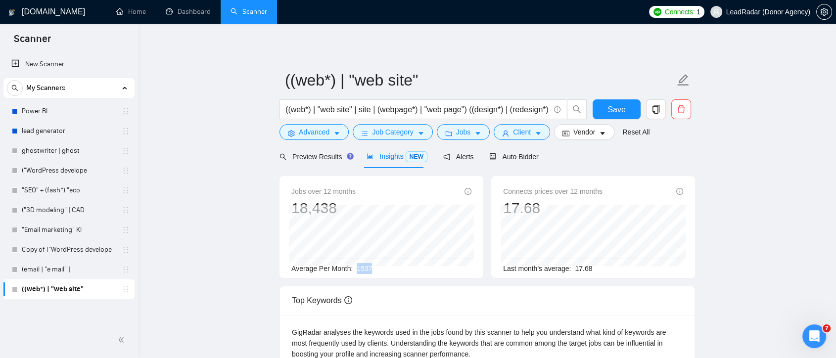
drag, startPoint x: 357, startPoint y: 268, endPoint x: 385, endPoint y: 265, distance: 28.9
click at [385, 265] on div "Average Per Month: 1537" at bounding box center [381, 268] width 180 height 11
click at [573, 133] on span "Vendor" at bounding box center [584, 132] width 22 height 11
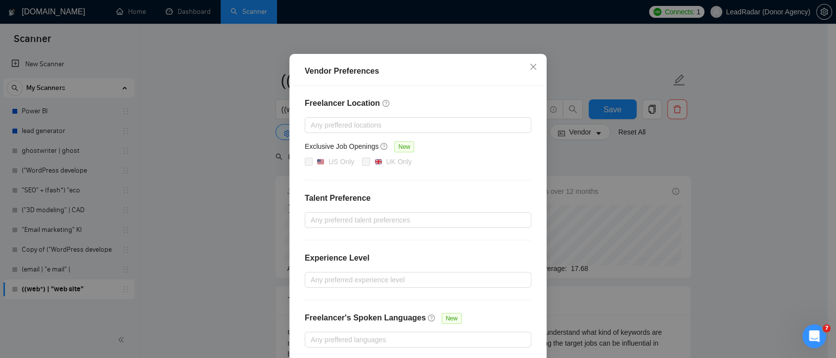
scroll to position [99, 0]
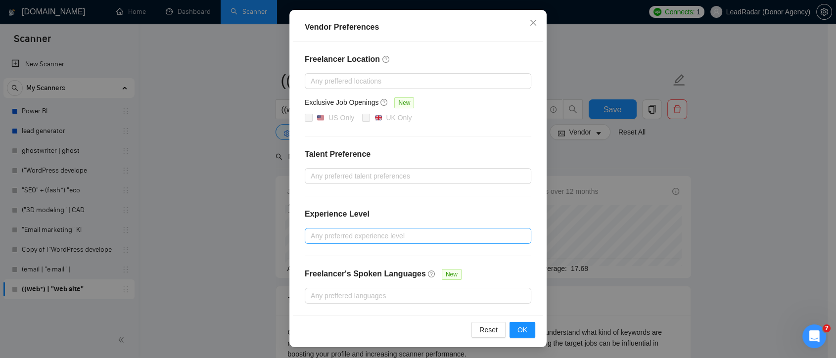
click at [352, 238] on div at bounding box center [413, 236] width 212 height 12
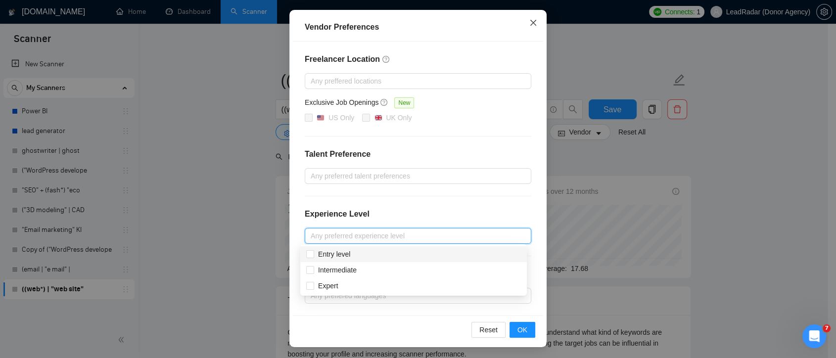
click at [531, 21] on icon "close" at bounding box center [533, 23] width 8 height 8
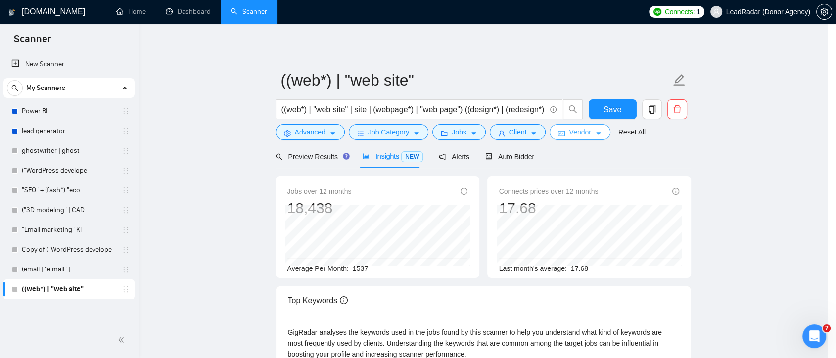
scroll to position [0, 0]
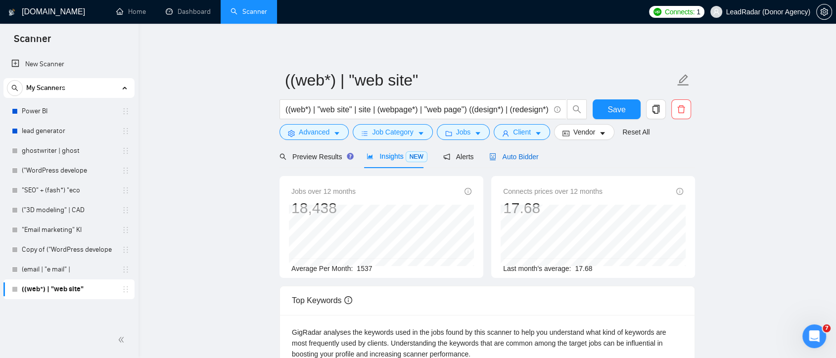
click at [515, 153] on span "Auto Bidder" at bounding box center [513, 157] width 49 height 8
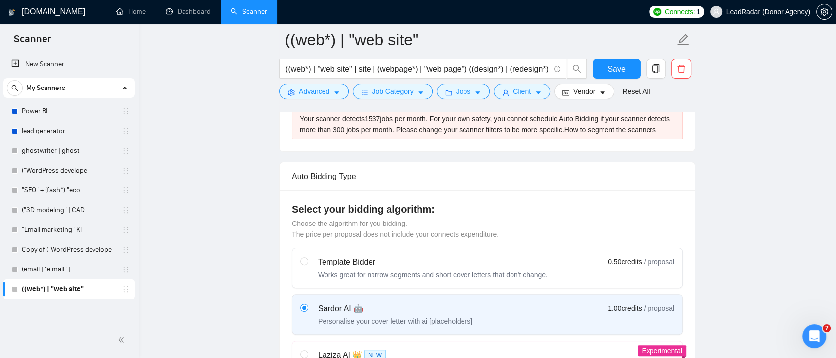
scroll to position [330, 0]
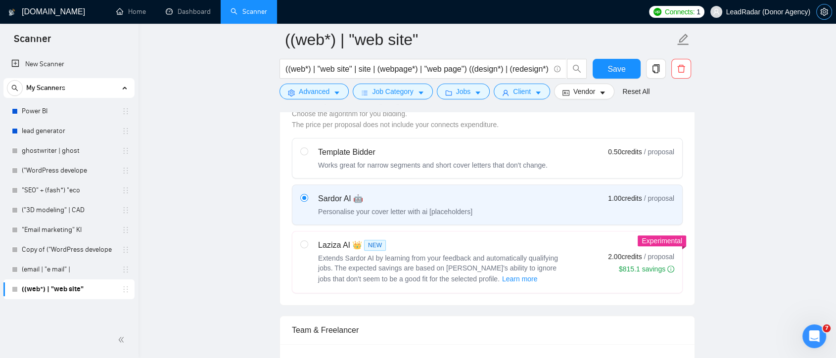
click at [823, 10] on icon "setting" at bounding box center [824, 12] width 8 height 8
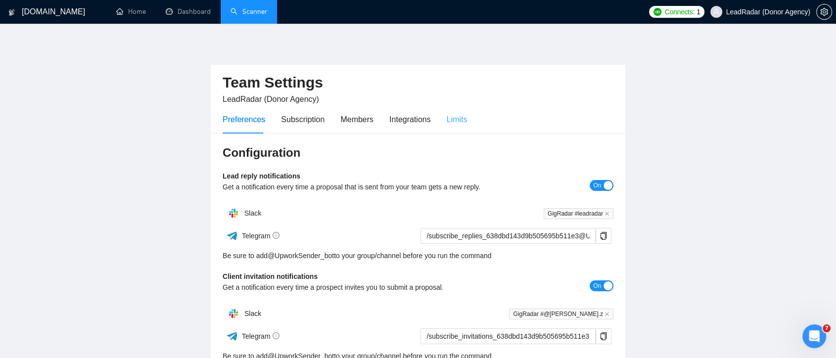
click at [461, 126] on div "Limits" at bounding box center [457, 119] width 21 height 28
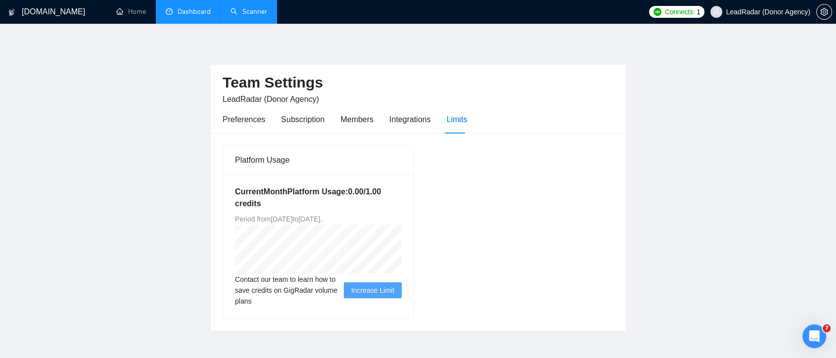
click at [187, 10] on link "Dashboard" at bounding box center [188, 11] width 45 height 8
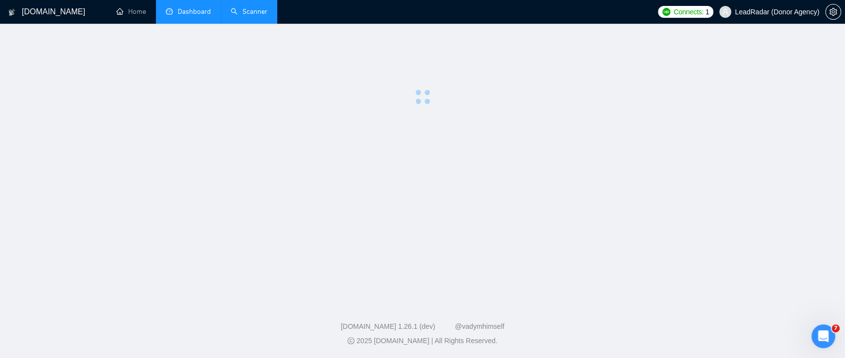
click at [238, 10] on link "Scanner" at bounding box center [249, 11] width 37 height 8
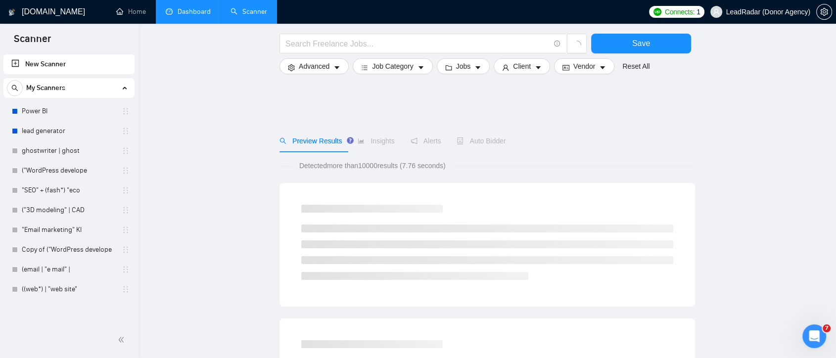
scroll to position [165, 0]
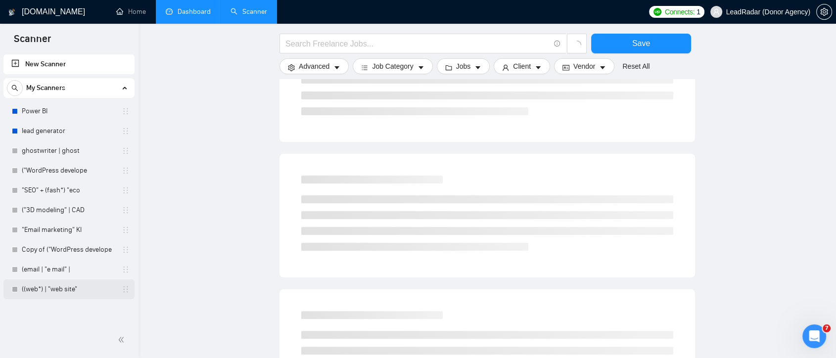
click at [82, 288] on link "((web*) | "web site"" at bounding box center [69, 290] width 94 height 20
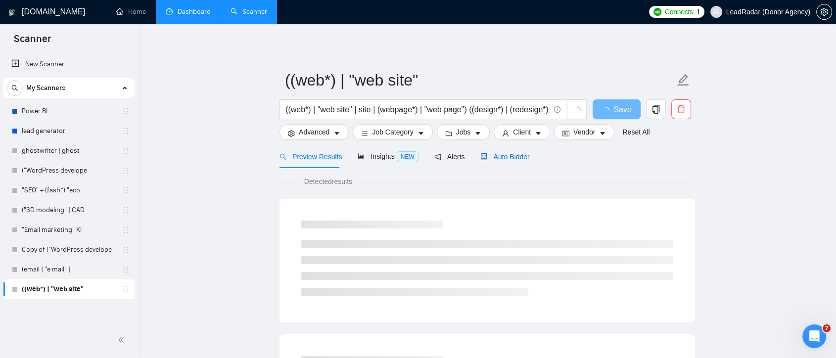
click at [507, 160] on span "Auto Bidder" at bounding box center [504, 157] width 49 height 8
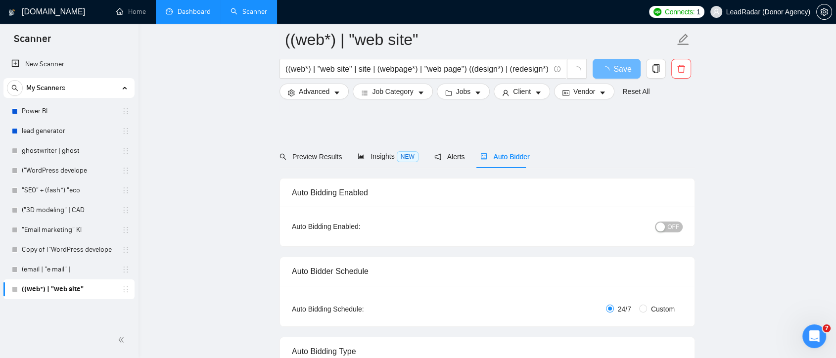
scroll to position [330, 0]
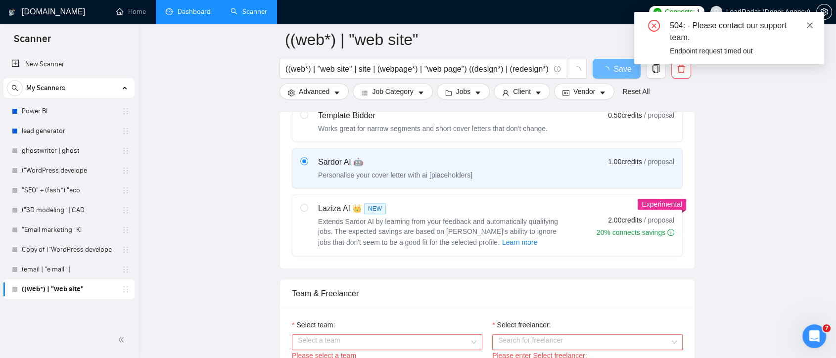
click at [810, 25] on icon "close" at bounding box center [810, 24] width 5 height 5
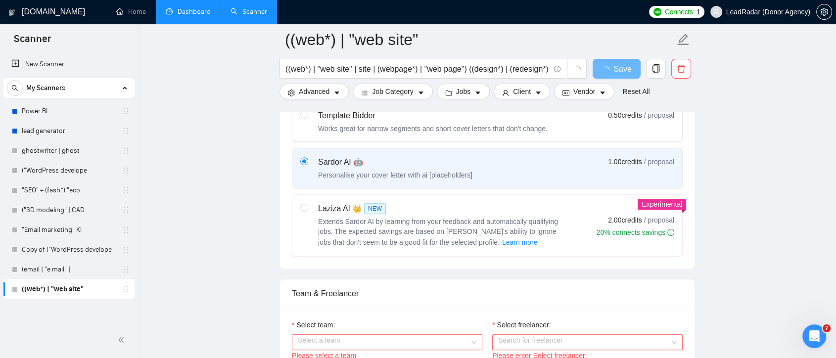
scroll to position [439, 0]
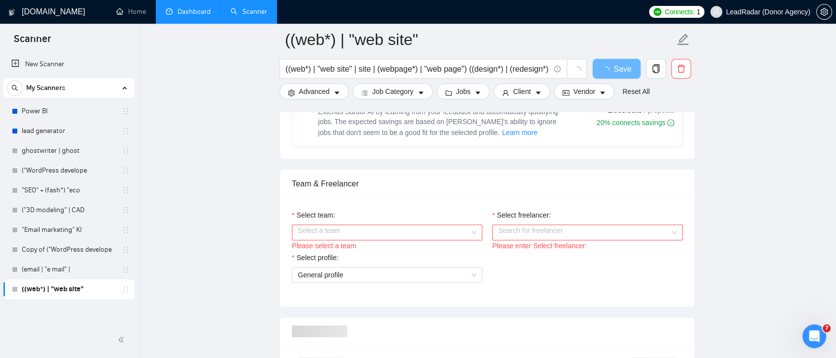
click at [474, 227] on div "Select a team" at bounding box center [387, 233] width 191 height 16
click at [438, 250] on div "Heart Agency 💔" at bounding box center [386, 250] width 179 height 11
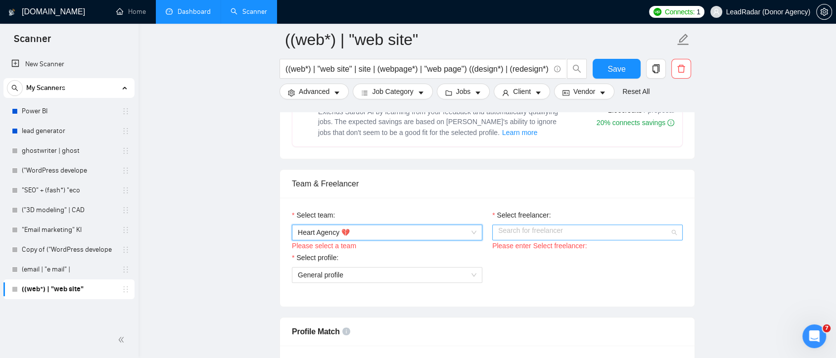
click at [586, 229] on input "Select freelancer:" at bounding box center [584, 232] width 172 height 15
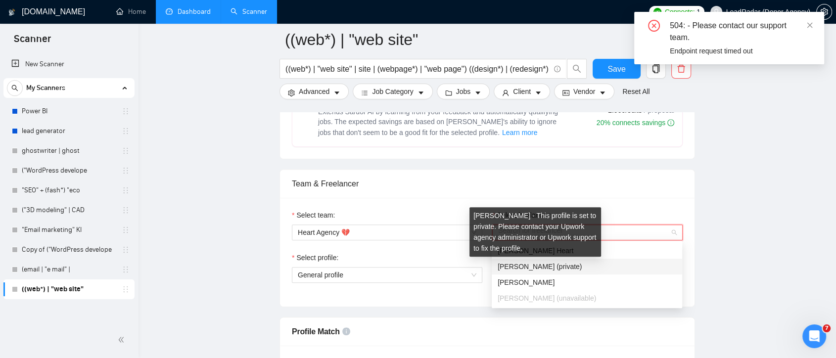
click at [566, 263] on span "Ihor Marchenko (private)" at bounding box center [540, 267] width 84 height 8
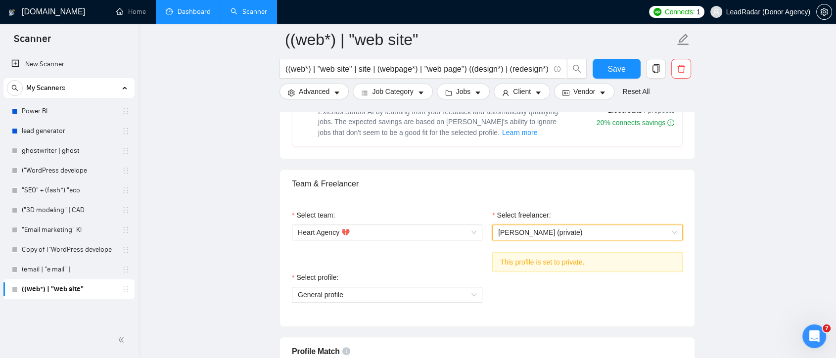
scroll to position [495, 0]
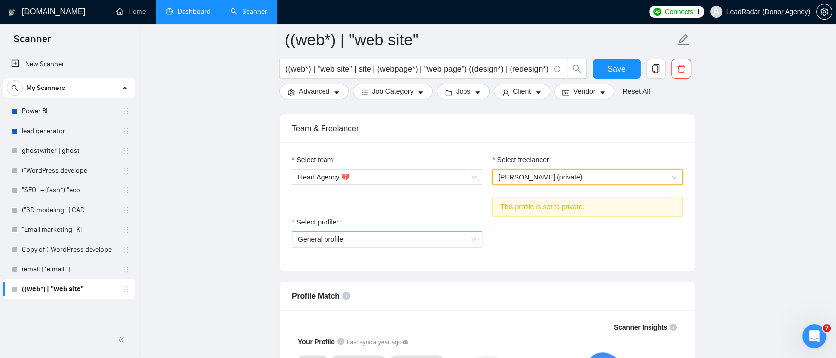
click at [466, 239] on span "General profile" at bounding box center [387, 239] width 179 height 15
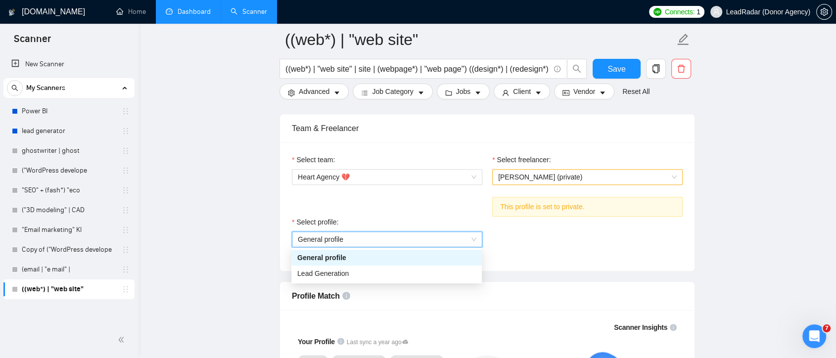
click at [494, 248] on div "Select profile: General profile General profile" at bounding box center [487, 238] width 401 height 43
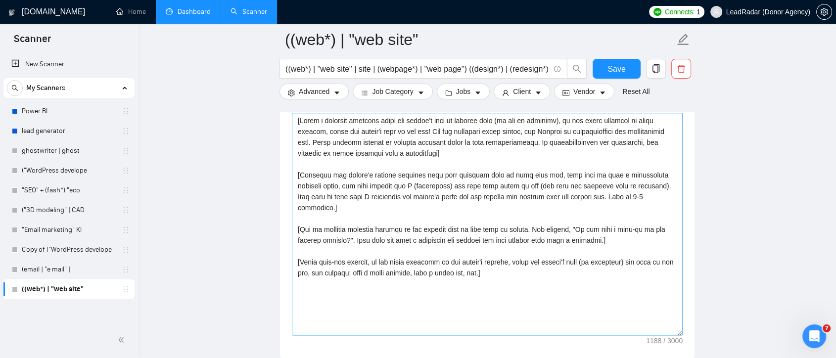
scroll to position [1045, 0]
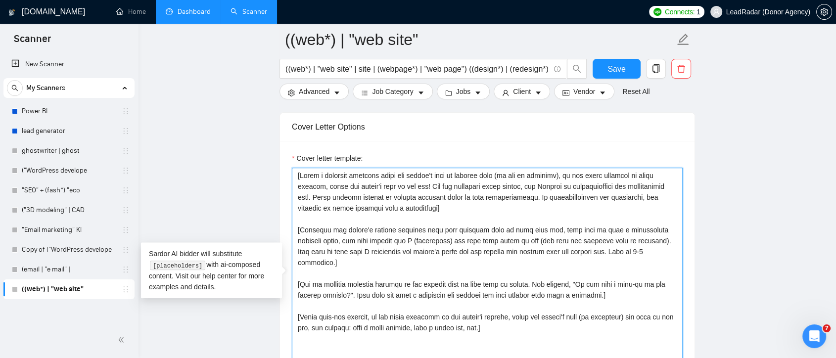
drag, startPoint x: 494, startPoint y: 317, endPoint x: 296, endPoint y: 171, distance: 245.2
click at [296, 171] on textarea "Cover letter template:" at bounding box center [487, 279] width 391 height 223
click at [513, 320] on textarea "Cover letter template:" at bounding box center [487, 279] width 391 height 223
drag, startPoint x: 452, startPoint y: 214, endPoint x: 289, endPoint y: 163, distance: 171.1
click at [289, 163] on div "Cover letter template:" at bounding box center [487, 277] width 415 height 273
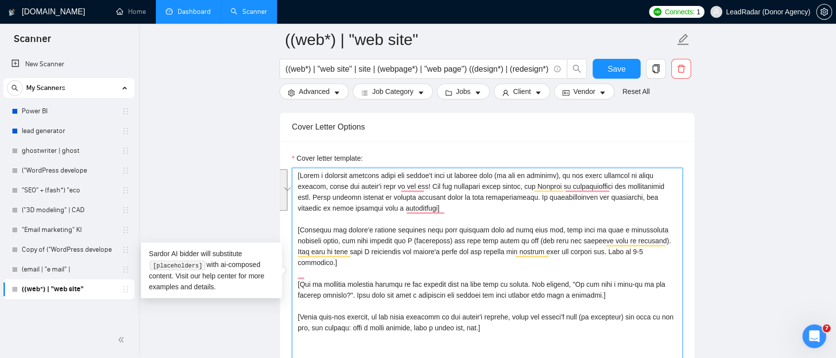
scroll to position [1099, 0]
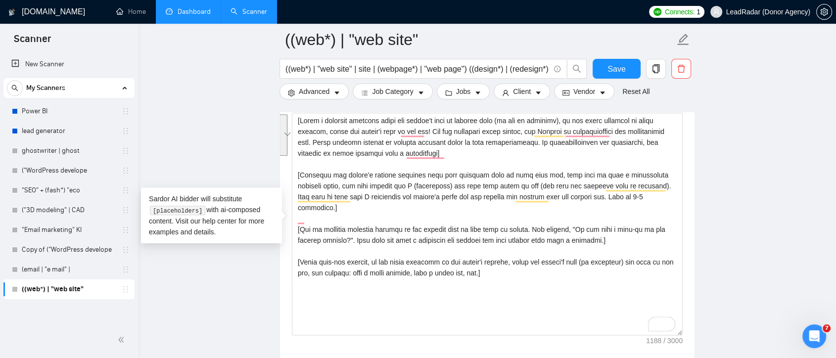
click at [732, 258] on main "((web*) | "web site" ((web*) | "web site" | site | (webpage*) | "web page") ((d…" at bounding box center [487, 257] width 666 height 2635
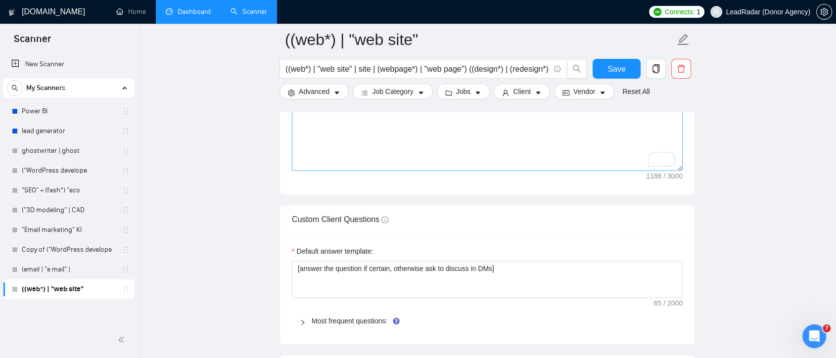
scroll to position [1319, 0]
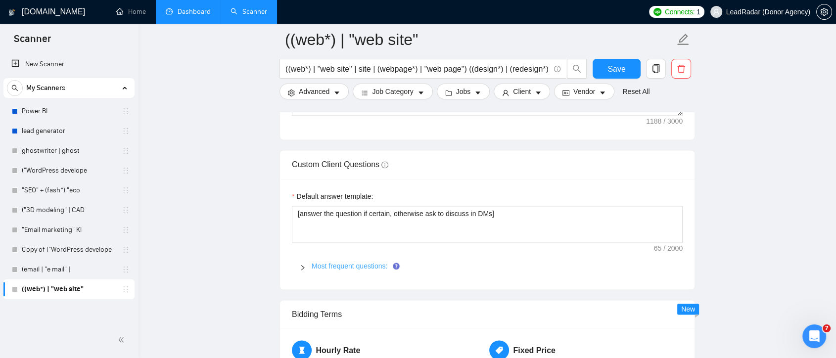
click at [361, 262] on link "Most frequent questions:" at bounding box center [350, 266] width 76 height 8
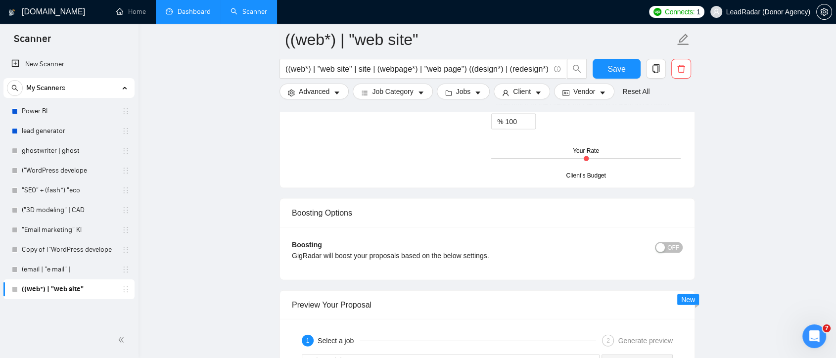
scroll to position [2254, 0]
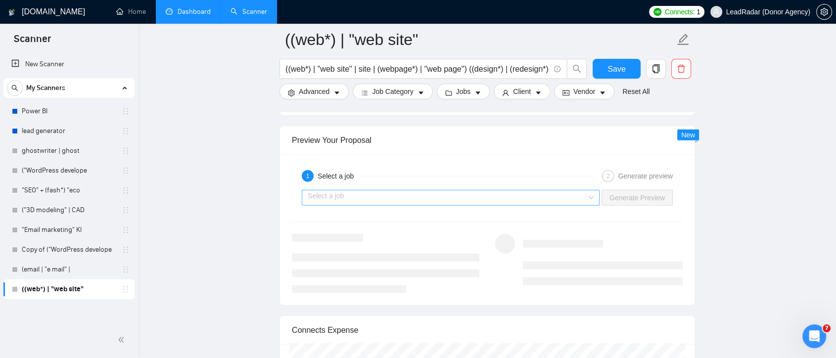
click at [590, 197] on div "Select a job" at bounding box center [451, 198] width 298 height 16
click at [646, 224] on div "1 Select a job 2 Generate preview Select a job Generate Preview" at bounding box center [487, 229] width 415 height 151
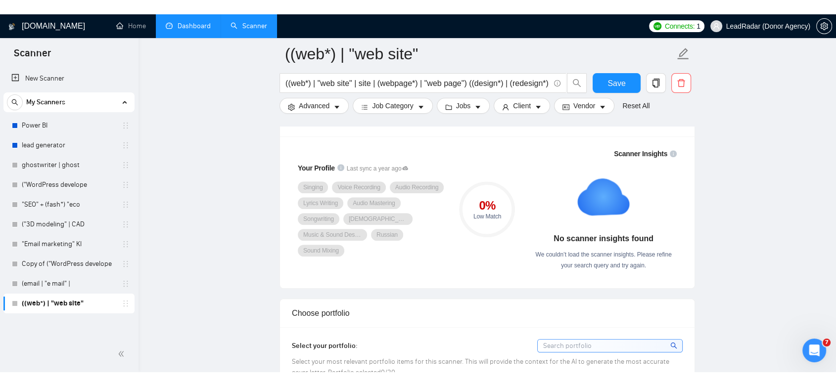
scroll to position [793, 0]
